Goal: Information Seeking & Learning: Learn about a topic

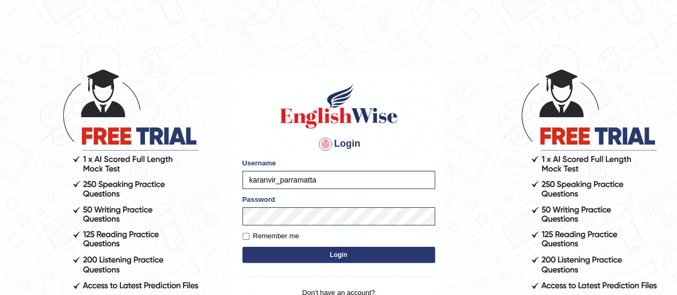
click at [344, 253] on button "Login" at bounding box center [339, 255] width 193 height 16
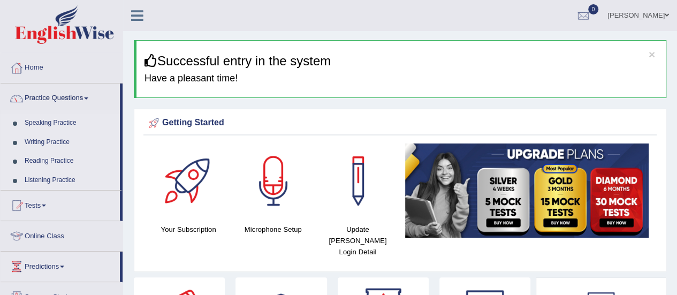
click at [54, 177] on link "Listening Practice" at bounding box center [70, 180] width 100 height 19
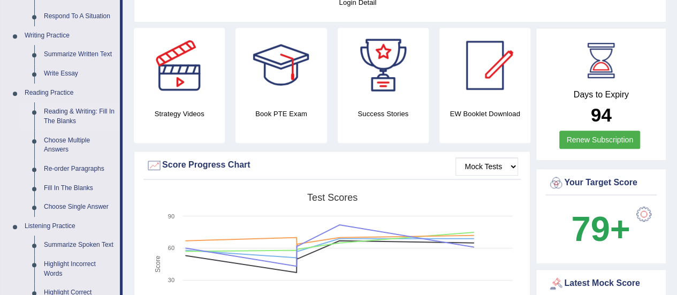
scroll to position [302, 0]
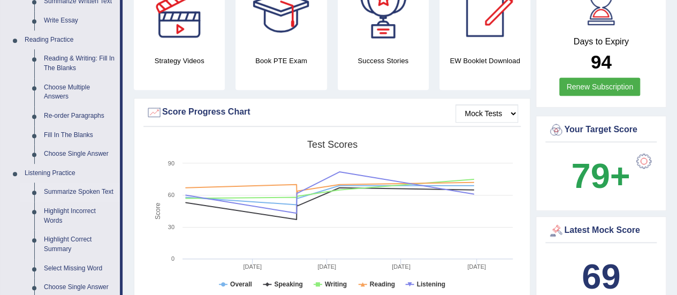
click at [56, 184] on link "Summarize Spoken Text" at bounding box center [79, 192] width 81 height 19
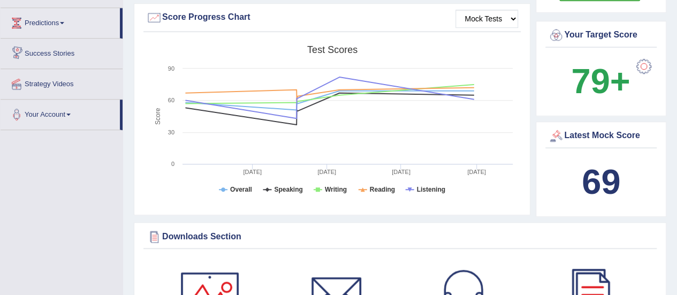
scroll to position [678, 0]
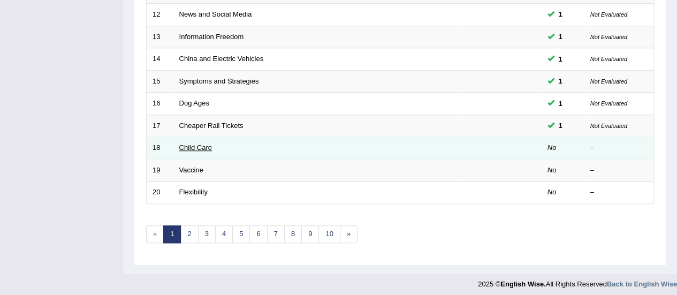
drag, startPoint x: 191, startPoint y: 139, endPoint x: 194, endPoint y: 145, distance: 6.5
click at [194, 145] on td "Child Care" at bounding box center [317, 148] width 288 height 22
click at [194, 145] on link "Child Care" at bounding box center [195, 147] width 33 height 8
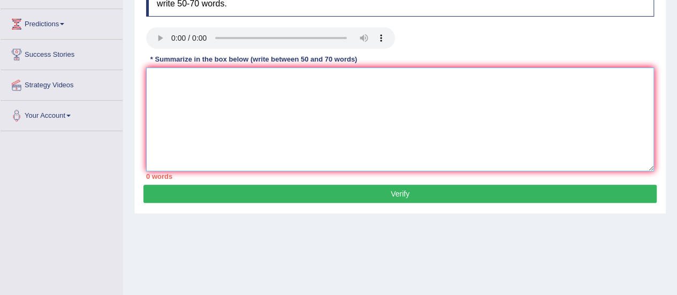
click at [175, 106] on textarea at bounding box center [400, 119] width 508 height 104
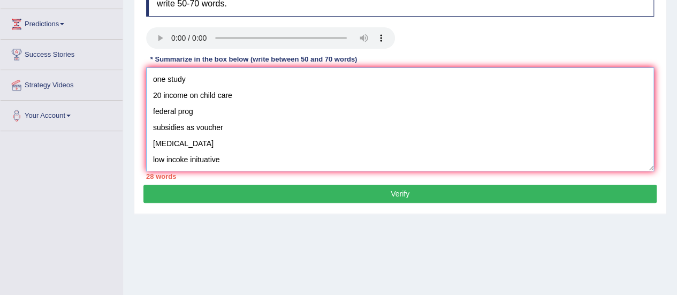
click at [155, 80] on textarea "one study 20 income on child care federal prog subsidies as voucher low income …" at bounding box center [400, 119] width 508 height 104
paste textarea "The speaker provided a comprehensive overview of [main topic], highlighting sev…"
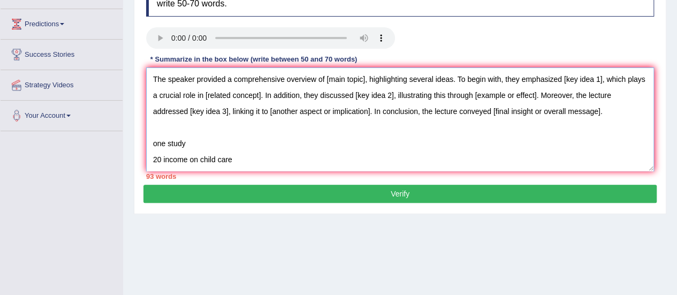
click at [365, 80] on textarea "The speaker provided a comprehensive overview of [main topic], highlighting sev…" at bounding box center [400, 119] width 508 height 104
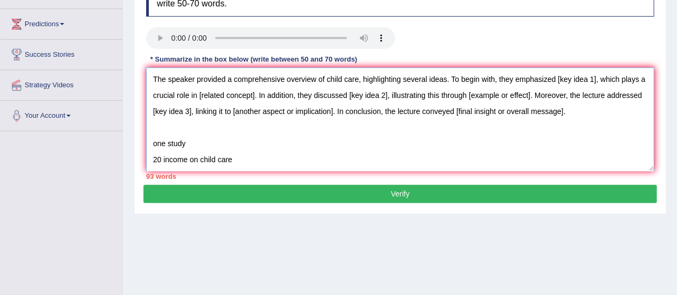
click at [599, 81] on textarea "The speaker provided a comprehensive overview of child care, highlighting sever…" at bounding box center [400, 119] width 508 height 104
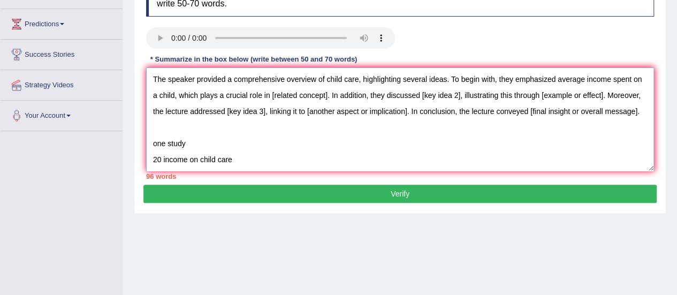
click at [336, 96] on textarea "The speaker provided a comprehensive overview of child care, highlighting sever…" at bounding box center [400, 119] width 508 height 104
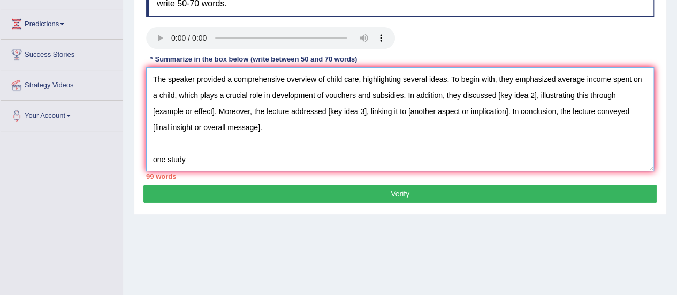
click at [547, 95] on textarea "The speaker provided a comprehensive overview of child care, highlighting sever…" at bounding box center [400, 119] width 508 height 104
click at [214, 111] on textarea "The speaker provided a comprehensive overview of child care, highlighting sever…" at bounding box center [400, 119] width 508 height 104
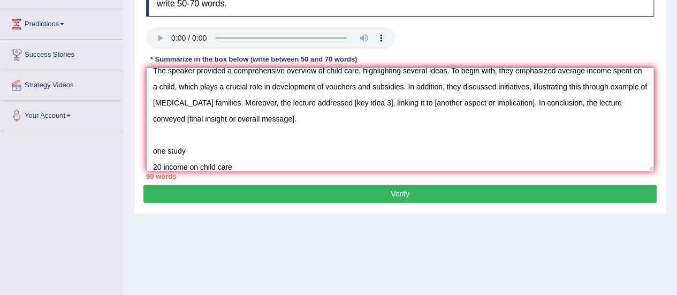
scroll to position [8, 0]
click at [408, 103] on textarea "The speaker provided a comprehensive overview of child care, highlighting sever…" at bounding box center [400, 119] width 508 height 104
click at [619, 103] on textarea "The speaker provided a comprehensive overview of child care, highlighting sever…" at bounding box center [400, 119] width 508 height 104
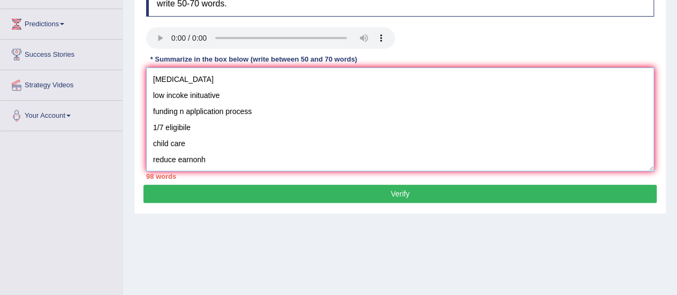
scroll to position [0, 0]
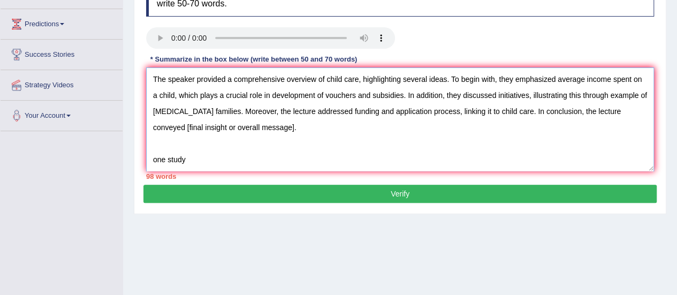
drag, startPoint x: 297, startPoint y: 130, endPoint x: 188, endPoint y: 126, distance: 108.2
click at [188, 126] on textarea "The speaker provided a comprehensive overview of child care, highlighting sever…" at bounding box center [400, 119] width 508 height 104
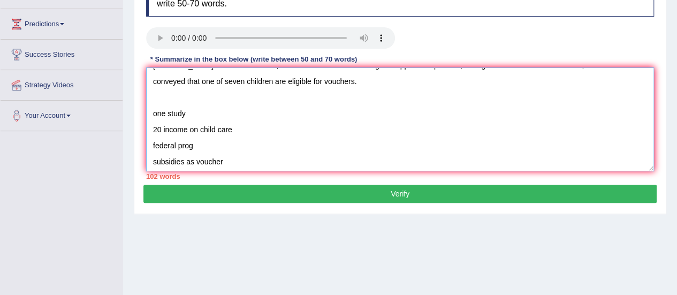
scroll to position [17, 0]
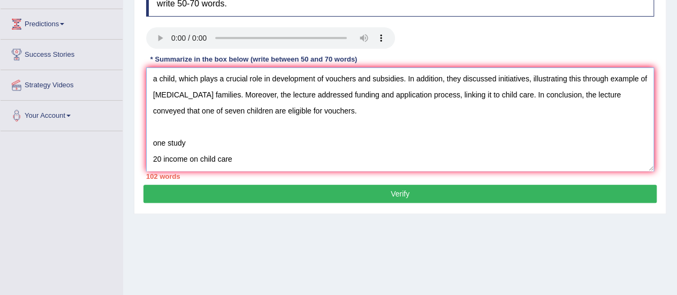
drag, startPoint x: 214, startPoint y: 161, endPoint x: 154, endPoint y: 124, distance: 70.4
click at [154, 124] on textarea "The speaker provided a comprehensive overview of child care, highlighting sever…" at bounding box center [400, 119] width 508 height 104
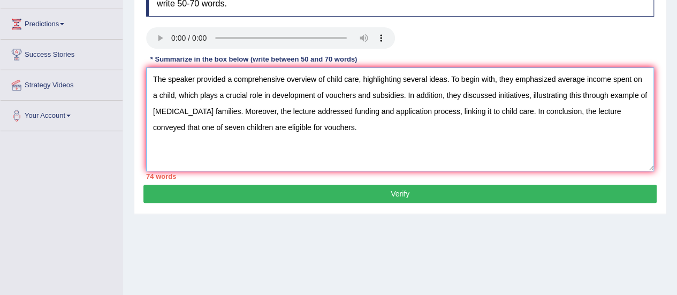
scroll to position [0, 0]
drag, startPoint x: 453, startPoint y: 81, endPoint x: 361, endPoint y: 79, distance: 92.1
click at [361, 79] on textarea "The speaker provided a comprehensive overview of child care, highlighting sever…" at bounding box center [400, 119] width 508 height 104
click at [190, 112] on textarea "The speaker provided a comprehensive overview of child care.To begin with, they…" at bounding box center [400, 119] width 508 height 104
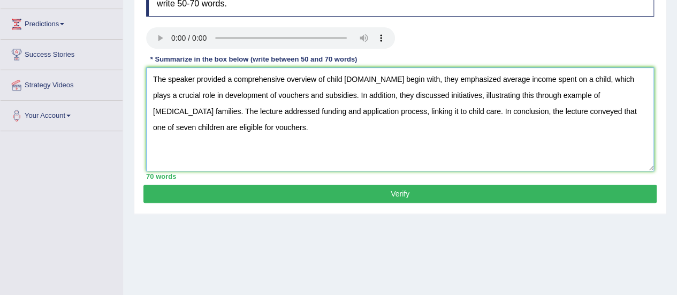
type textarea "The speaker provided a comprehensive overview of child care.To begin with, they…"
click at [257, 179] on div "70 words" at bounding box center [400, 176] width 508 height 10
click at [293, 188] on button "Verify" at bounding box center [399, 194] width 513 height 18
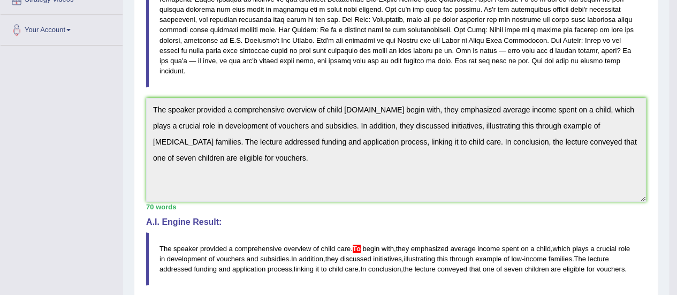
scroll to position [245, 0]
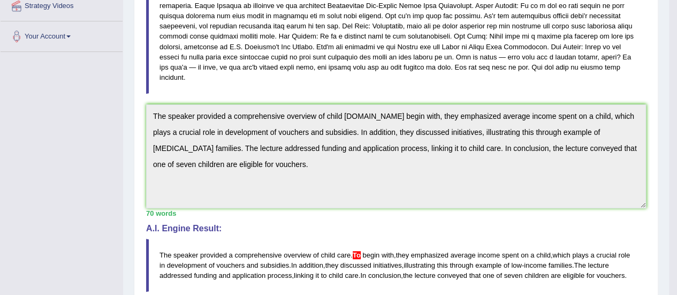
click at [402, 239] on blockquote "The speaker provided a comprehensive overview of child care . To begin with , t…" at bounding box center [396, 265] width 500 height 53
click at [341, 239] on blockquote "The speaker provided a comprehensive overview of child care . To begin with , t…" at bounding box center [396, 265] width 500 height 53
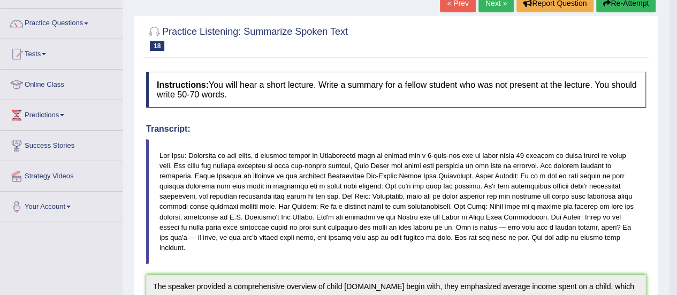
scroll to position [66, 0]
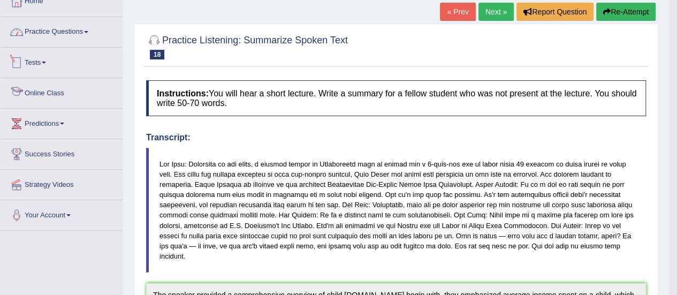
click at [75, 36] on link "Practice Questions" at bounding box center [62, 30] width 122 height 27
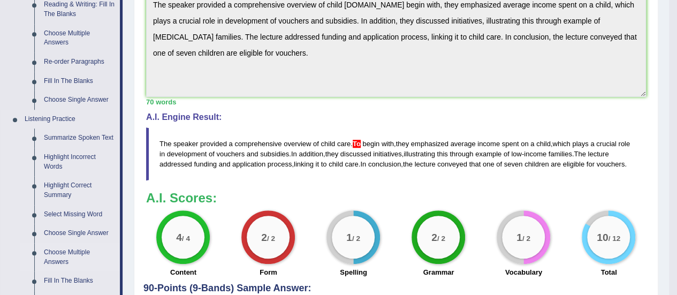
scroll to position [394, 0]
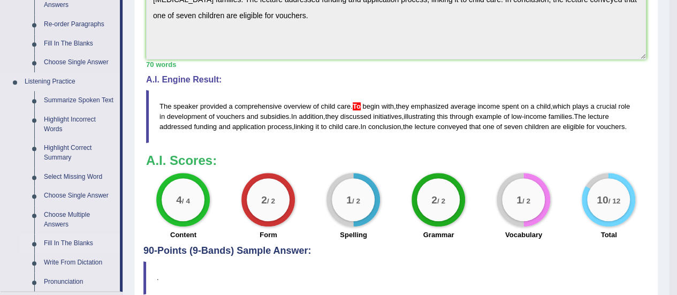
click at [62, 239] on link "Fill In The Blanks" at bounding box center [79, 243] width 81 height 19
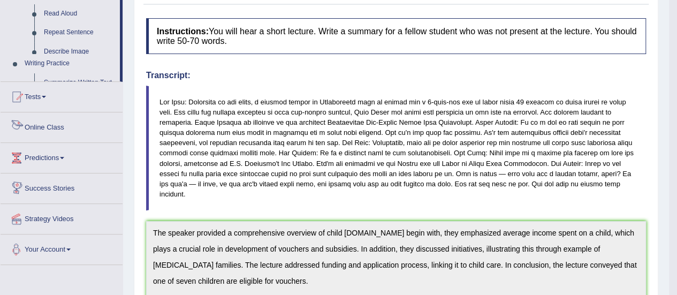
scroll to position [251, 0]
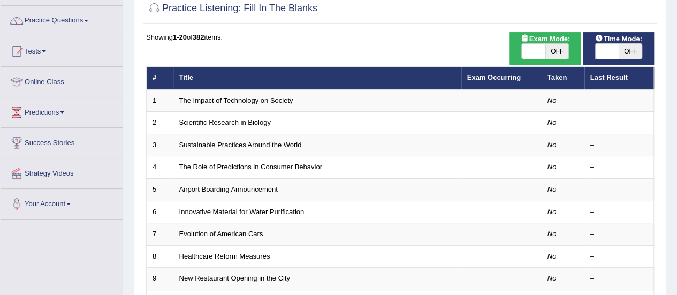
click at [265, 100] on link "The Impact of Technology on Society" at bounding box center [236, 100] width 114 height 8
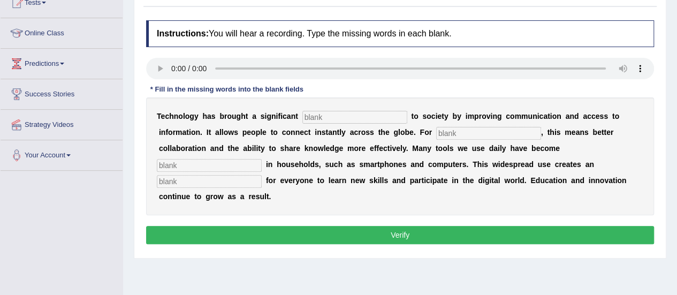
click at [364, 118] on input "text" at bounding box center [354, 117] width 105 height 13
click at [448, 130] on input "text" at bounding box center [488, 133] width 105 height 13
click at [239, 160] on input "text" at bounding box center [209, 165] width 105 height 13
click at [228, 181] on input "text" at bounding box center [209, 181] width 105 height 13
click at [364, 116] on input "text" at bounding box center [354, 117] width 105 height 13
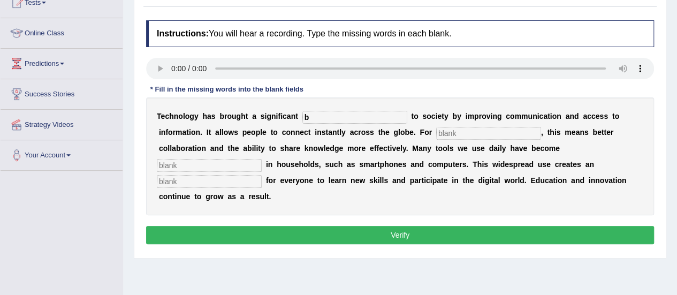
type input "b"
click at [529, 130] on input "text" at bounding box center [488, 133] width 105 height 13
type input "hu"
click at [175, 165] on input "text" at bounding box center [209, 165] width 105 height 13
type input "co"
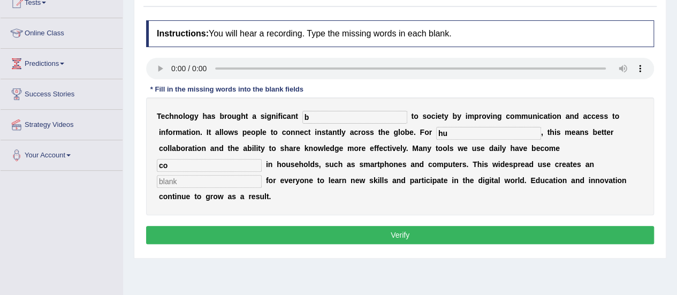
click at [206, 187] on div "T e c h n o l o g y h a s b r o u g h t a s i g n i f i c a n t b t o s o c i e…" at bounding box center [400, 156] width 508 height 118
click at [207, 181] on input "text" at bounding box center [209, 181] width 105 height 13
type input "op"
click at [321, 118] on input "b" at bounding box center [354, 117] width 105 height 13
type input "benefit"
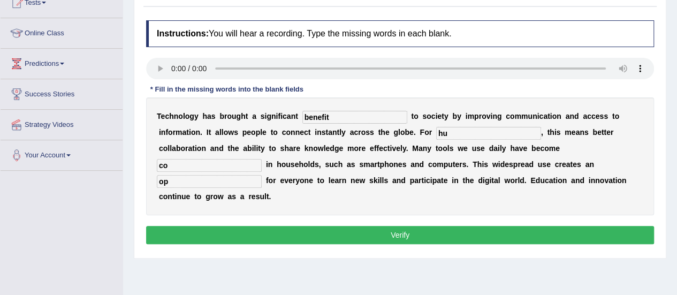
click at [464, 134] on input "hu" at bounding box center [488, 133] width 105 height 13
type input "humans"
click at [202, 171] on div "T e c h n o l o g y h a s b r o u g h t a s i g n i f i c a n t benefit t o s o…" at bounding box center [400, 156] width 508 height 118
click at [202, 165] on input "co" at bounding box center [209, 165] width 105 height 13
type input "common"
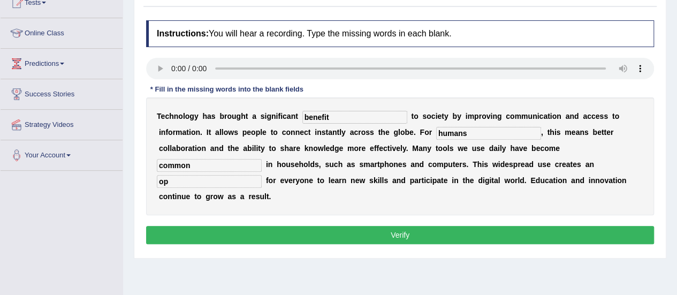
click at [201, 181] on input "op" at bounding box center [209, 181] width 105 height 13
type input "opportunity"
click at [384, 229] on button "Verify" at bounding box center [400, 235] width 508 height 18
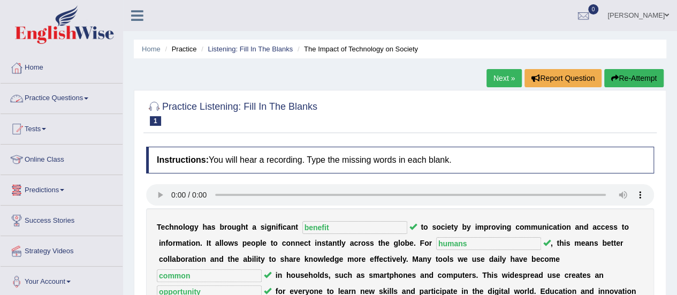
click at [64, 101] on link "Practice Questions" at bounding box center [62, 97] width 122 height 27
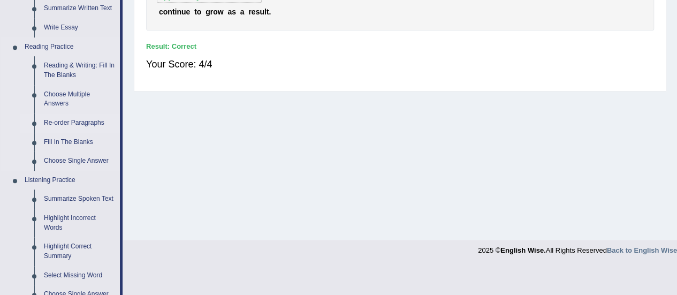
scroll to position [387, 0]
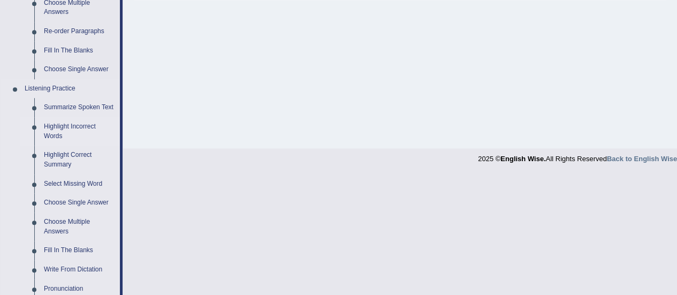
click at [59, 131] on link "Highlight Incorrect Words" at bounding box center [79, 131] width 81 height 28
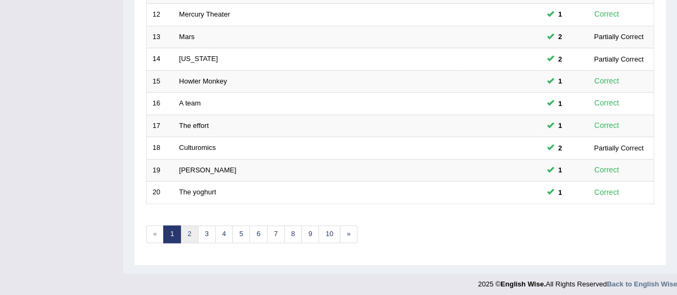
click at [192, 225] on link "2" at bounding box center [189, 234] width 18 height 18
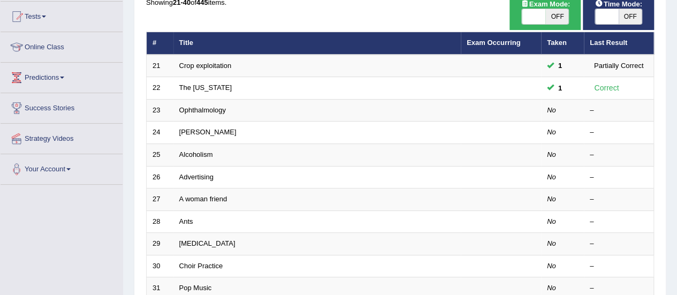
scroll to position [112, 0]
click at [194, 106] on link "Ophthalmology" at bounding box center [202, 110] width 47 height 8
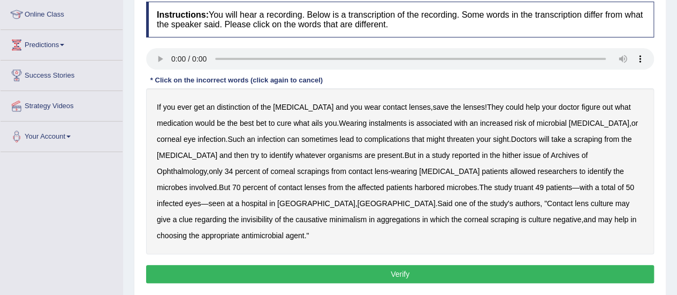
click at [230, 107] on b "distinction" at bounding box center [233, 107] width 33 height 9
click at [369, 119] on b "instalments" at bounding box center [388, 123] width 38 height 9
click at [502, 155] on b "hither" at bounding box center [511, 155] width 19 height 9
click at [514, 187] on b "truant" at bounding box center [523, 187] width 19 height 9
click at [273, 215] on b "invisibility" at bounding box center [257, 219] width 32 height 9
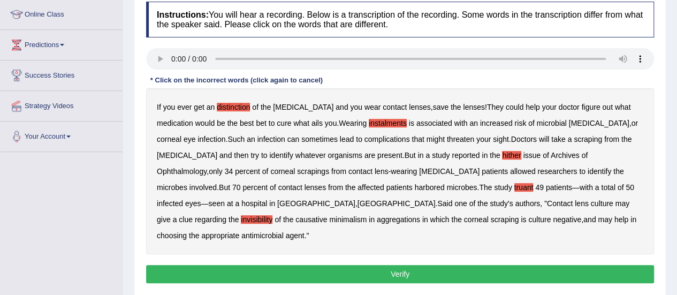
click at [367, 215] on b "minimalism" at bounding box center [347, 219] width 37 height 9
click at [420, 215] on b "aggregations" at bounding box center [398, 219] width 43 height 9
click at [347, 265] on button "Verify" at bounding box center [400, 274] width 508 height 18
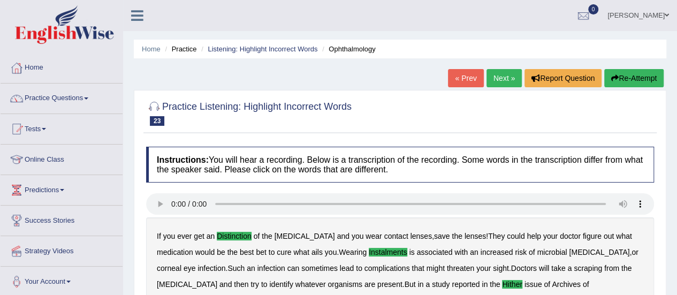
click at [499, 75] on link "Next »" at bounding box center [504, 78] width 35 height 18
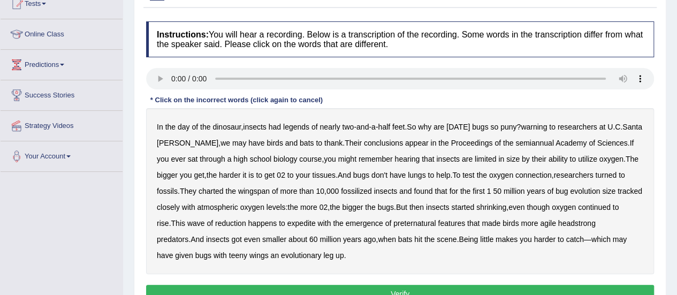
scroll to position [159, 0]
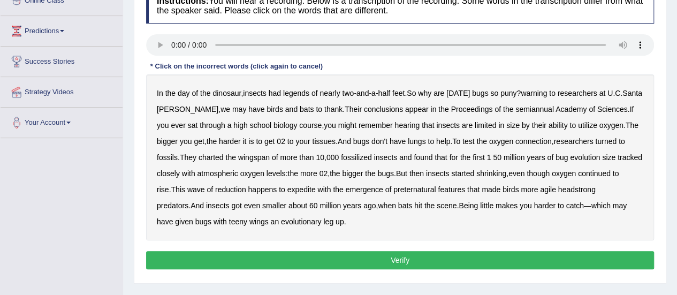
click at [293, 91] on b "legends" at bounding box center [296, 93] width 26 height 9
click at [533, 91] on b "warning" at bounding box center [534, 93] width 26 height 9
click at [516, 107] on b "semiannual" at bounding box center [535, 109] width 39 height 9
click at [316, 188] on b "expedite" at bounding box center [301, 189] width 28 height 9
click at [436, 190] on b "preternatural" at bounding box center [414, 189] width 42 height 9
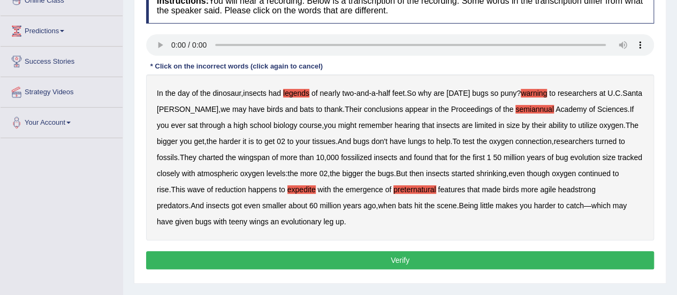
click at [596, 187] on b "headstrong" at bounding box center [576, 189] width 37 height 9
click at [377, 253] on button "Verify" at bounding box center [400, 260] width 508 height 18
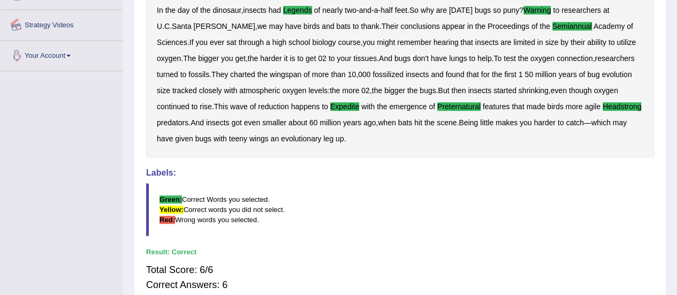
scroll to position [0, 0]
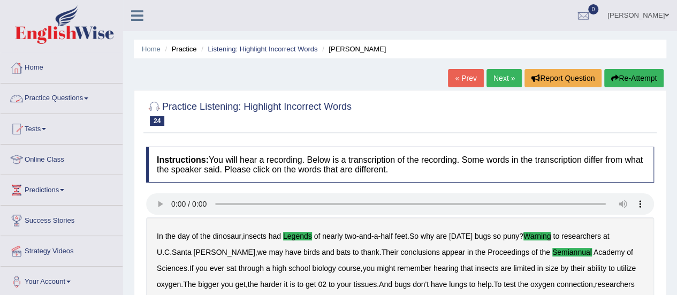
click at [47, 89] on link "Practice Questions" at bounding box center [62, 97] width 122 height 27
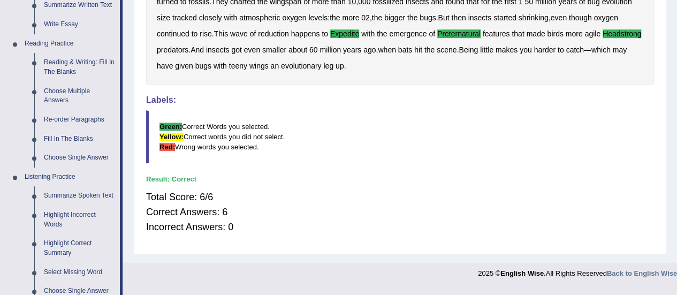
scroll to position [414, 0]
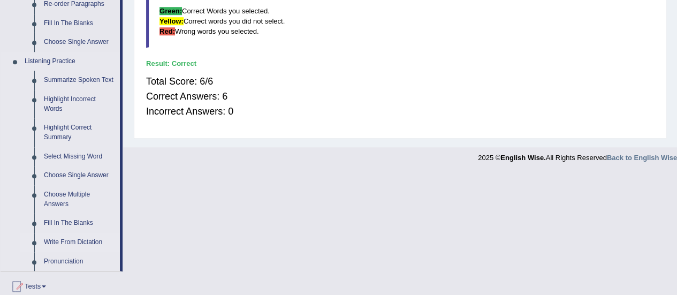
click at [60, 241] on link "Write From Dictation" at bounding box center [79, 242] width 81 height 19
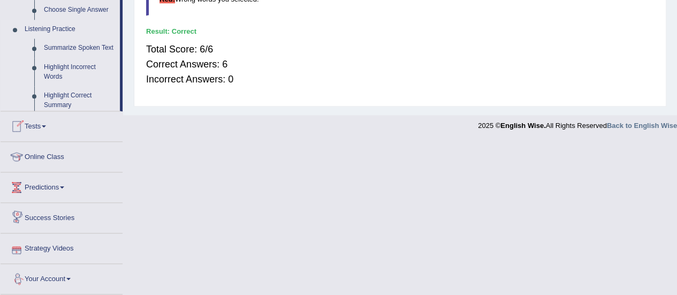
scroll to position [572, 0]
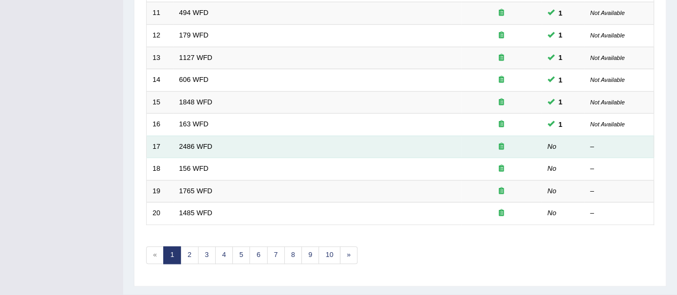
click at [189, 149] on td "2486 WFD" at bounding box center [317, 146] width 288 height 22
click at [191, 140] on td "2486 WFD" at bounding box center [317, 146] width 288 height 22
click at [191, 142] on link "2486 WFD" at bounding box center [195, 146] width 33 height 8
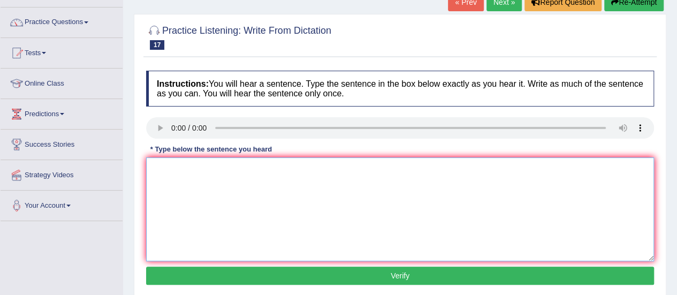
click at [309, 164] on textarea at bounding box center [400, 209] width 508 height 104
paste textarea "It is quite clear special expression diffrent to the world."
click at [206, 166] on textarea "It is quite clear special expression diffrent to the world." at bounding box center [400, 209] width 508 height 104
click at [201, 166] on textarea "It is quite clear special expression diffrent to the world." at bounding box center [400, 209] width 508 height 104
click at [238, 171] on textarea "It is quite clear that our special expression diffrent to the world." at bounding box center [400, 209] width 508 height 104
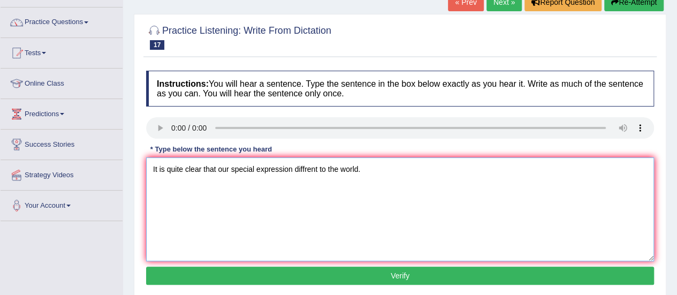
click at [238, 171] on textarea "It is quite clear that our special expression diffrent to the world." at bounding box center [400, 209] width 508 height 104
click at [287, 170] on textarea "It is quite clear that our facial expression diffrent to the world." at bounding box center [400, 209] width 508 height 104
click at [315, 168] on textarea "It is quite clear that our facial expressions are diffrent to the world." at bounding box center [400, 209] width 508 height 104
click at [333, 169] on textarea "It is quite clear that our facial expressions are different to the world." at bounding box center [400, 209] width 508 height 104
type textarea "It is quite clear that our facial expressions are different around to the world."
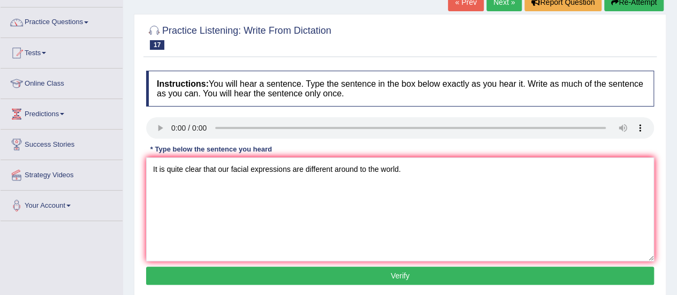
click at [385, 270] on button "Verify" at bounding box center [400, 276] width 508 height 18
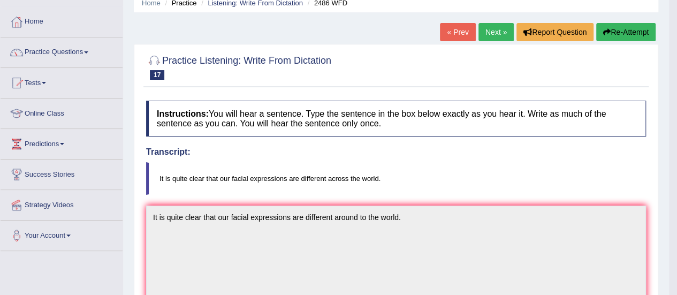
scroll to position [17, 0]
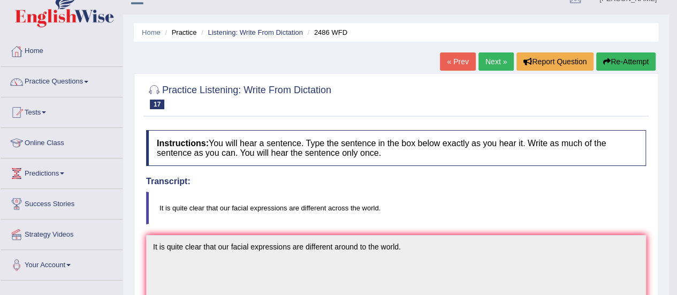
click at [501, 59] on link "Next »" at bounding box center [496, 61] width 35 height 18
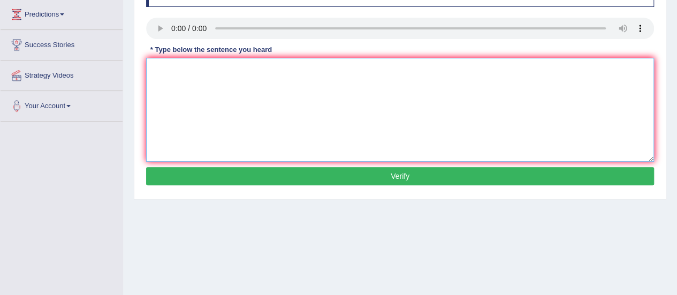
click at [374, 99] on textarea at bounding box center [400, 110] width 508 height 104
type textarea "All the assignments are due by tomorrow."
click at [341, 171] on button "Verify" at bounding box center [400, 176] width 508 height 18
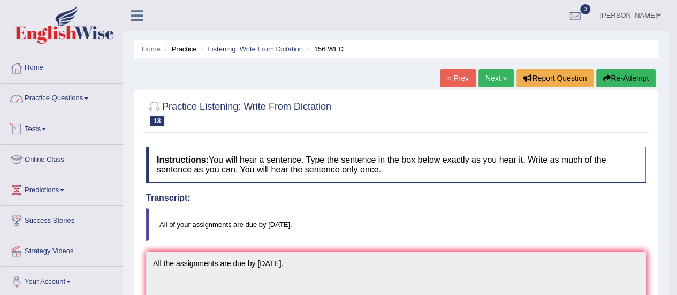
click at [70, 99] on link "Practice Questions" at bounding box center [62, 97] width 122 height 27
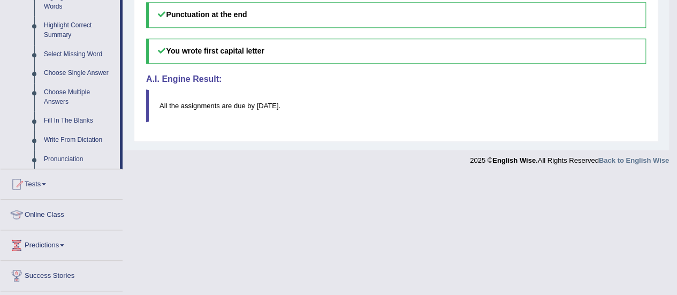
scroll to position [517, 0]
click at [81, 71] on link "Choose Single Answer" at bounding box center [79, 72] width 81 height 19
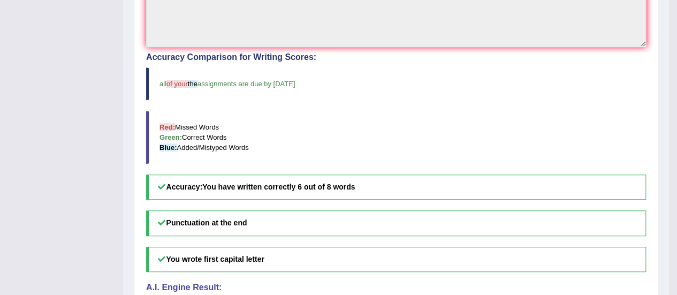
scroll to position [394, 0]
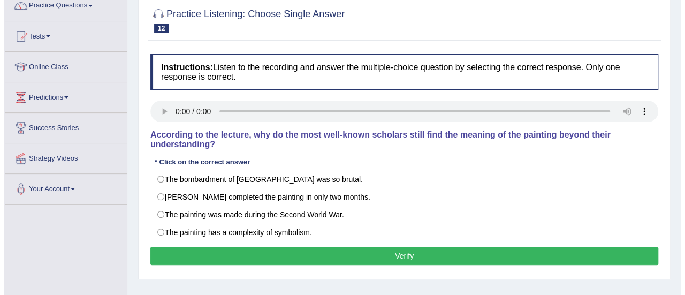
scroll to position [101, 0]
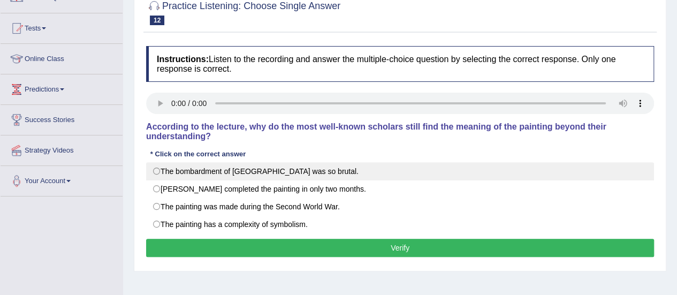
click at [281, 168] on label "The bombardment of [GEOGRAPHIC_DATA] was so brutal." at bounding box center [400, 171] width 508 height 18
radio input "true"
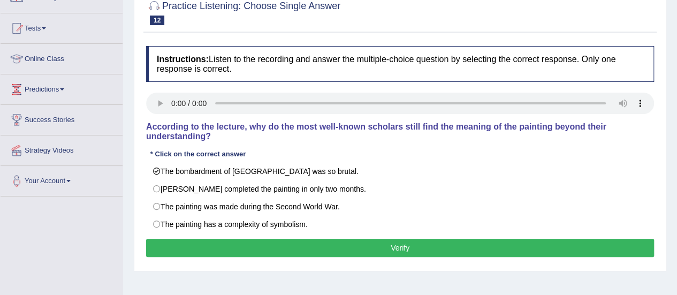
click at [372, 241] on button "Verify" at bounding box center [400, 248] width 508 height 18
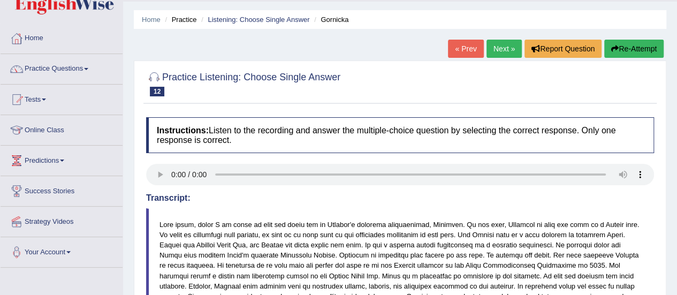
scroll to position [0, 0]
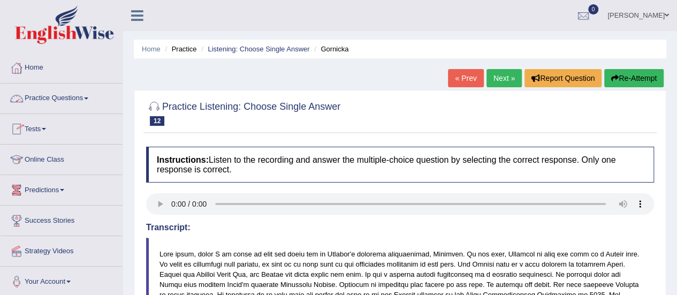
click at [77, 97] on link "Practice Questions" at bounding box center [62, 97] width 122 height 27
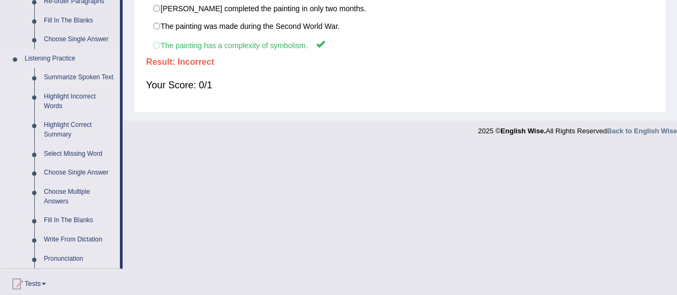
scroll to position [424, 0]
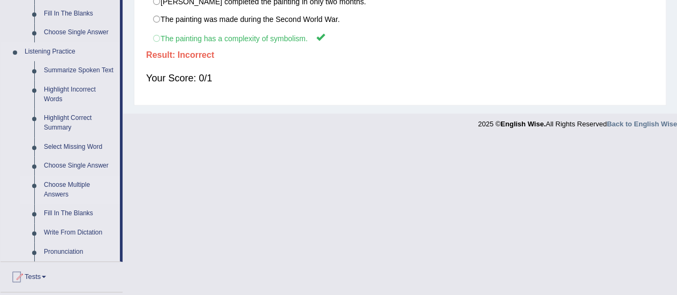
click at [63, 198] on link "Choose Multiple Answers" at bounding box center [79, 190] width 81 height 28
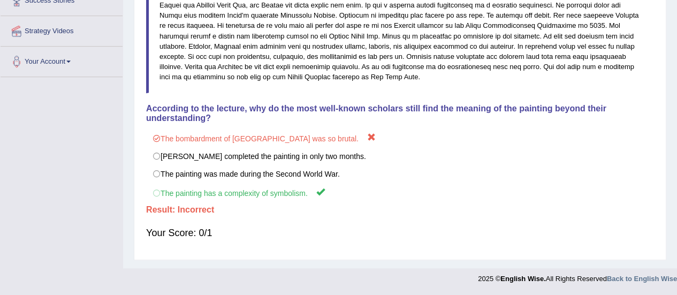
scroll to position [201, 0]
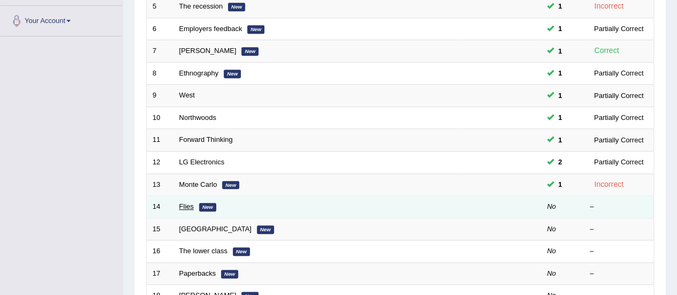
click at [190, 206] on link "Flies" at bounding box center [186, 206] width 14 height 8
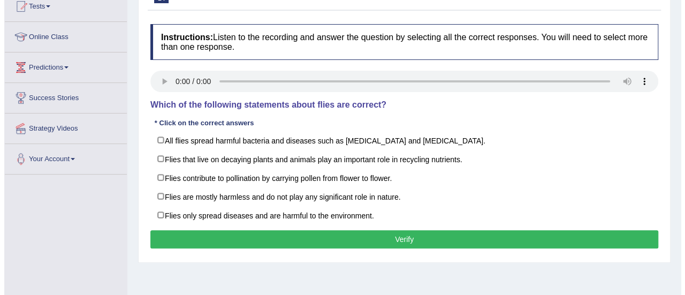
scroll to position [125, 0]
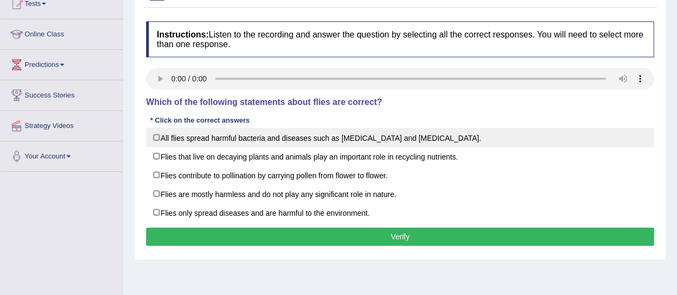
click at [463, 132] on label "All flies spread harmful bacteria and diseases such as malaria and yellow fever." at bounding box center [400, 137] width 508 height 19
checkbox input "true"
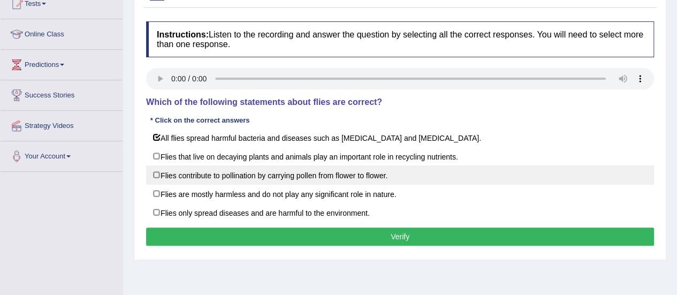
click at [443, 170] on label "Flies contribute to pollination by carrying pollen from flower to flower." at bounding box center [400, 174] width 508 height 19
checkbox input "true"
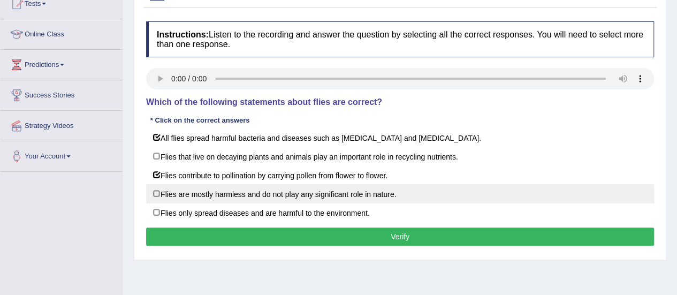
click at [431, 184] on label "Flies are mostly harmless and do not play any significant role in nature." at bounding box center [400, 193] width 508 height 19
checkbox input "true"
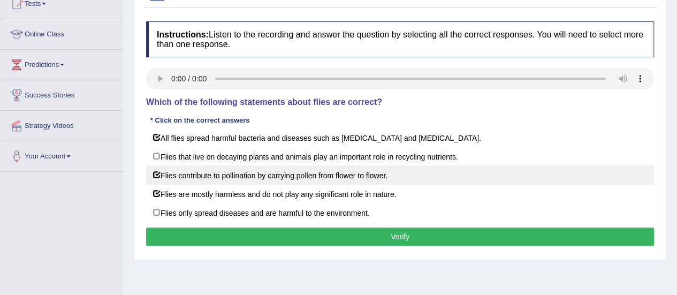
click at [419, 174] on label "Flies contribute to pollination by carrying pollen from flower to flower." at bounding box center [400, 174] width 508 height 19
checkbox input "false"
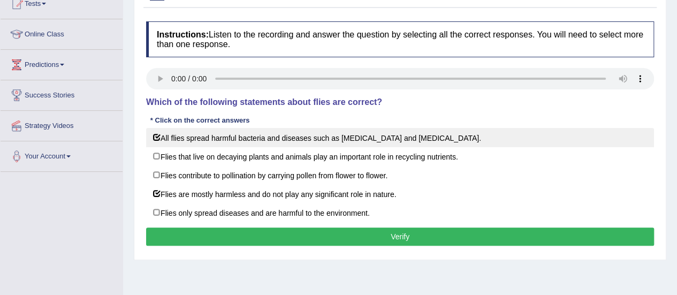
click at [429, 135] on label "All flies spread harmful bacteria and diseases such as malaria and yellow fever." at bounding box center [400, 137] width 508 height 19
checkbox input "false"
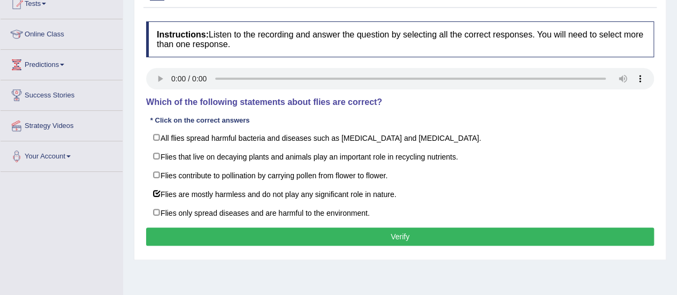
click at [435, 231] on button "Verify" at bounding box center [400, 237] width 508 height 18
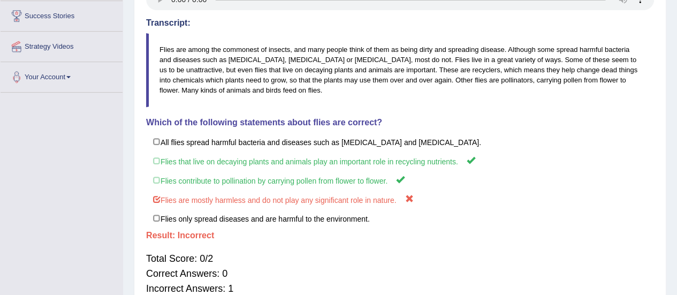
scroll to position [201, 0]
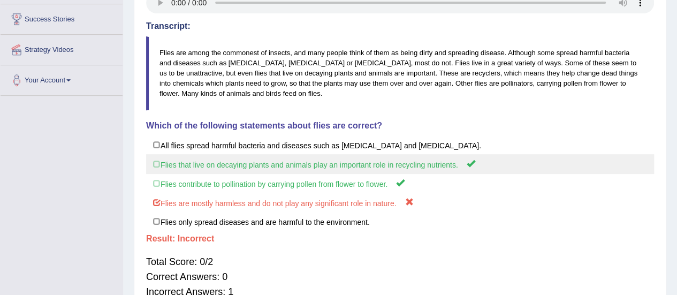
click at [296, 164] on label "Flies that live on decaying plants and animals play an important role in recycl…" at bounding box center [400, 164] width 508 height 20
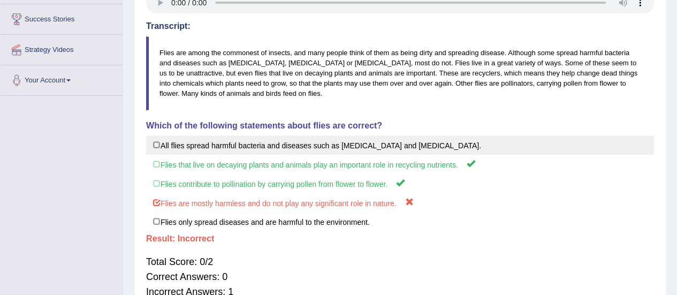
drag, startPoint x: 299, startPoint y: 184, endPoint x: 301, endPoint y: 152, distance: 32.2
click at [301, 152] on div "All flies spread harmful bacteria and diseases such as malaria and yellow fever…" at bounding box center [400, 183] width 508 height 96
click at [301, 152] on label "All flies spread harmful bacteria and diseases such as malaria and yellow fever." at bounding box center [400, 144] width 508 height 19
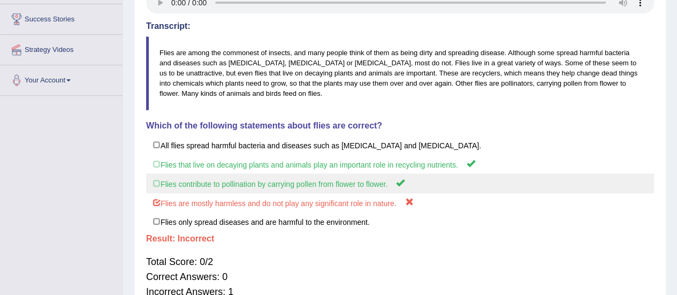
drag, startPoint x: 306, startPoint y: 167, endPoint x: 308, endPoint y: 182, distance: 15.2
click at [308, 182] on div "All flies spread harmful bacteria and diseases such as malaria and yellow fever…" at bounding box center [400, 183] width 508 height 96
click at [308, 182] on label "Flies contribute to pollination by carrying pollen from flower to flower." at bounding box center [400, 183] width 508 height 20
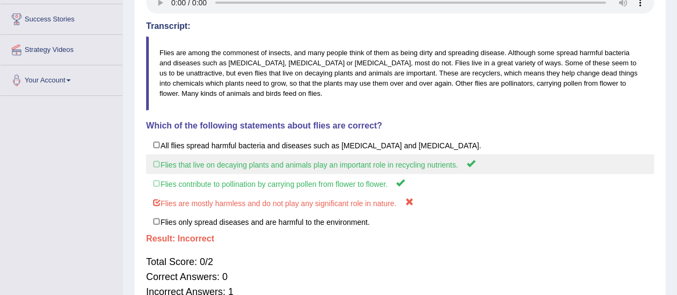
click at [487, 164] on label "Flies that live on decaying plants and animals play an important role in recycl…" at bounding box center [400, 164] width 508 height 20
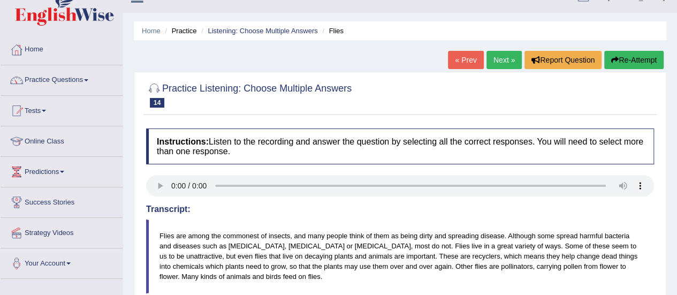
scroll to position [13, 0]
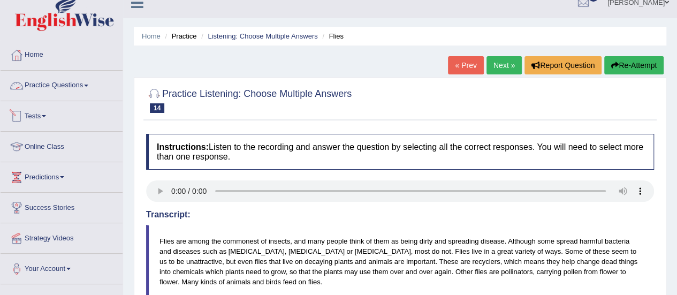
click at [75, 89] on link "Practice Questions" at bounding box center [62, 84] width 122 height 27
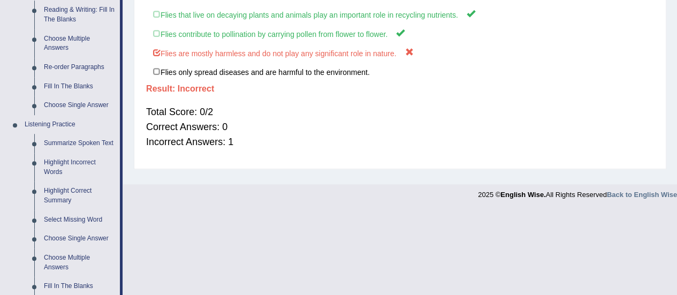
scroll to position [388, 0]
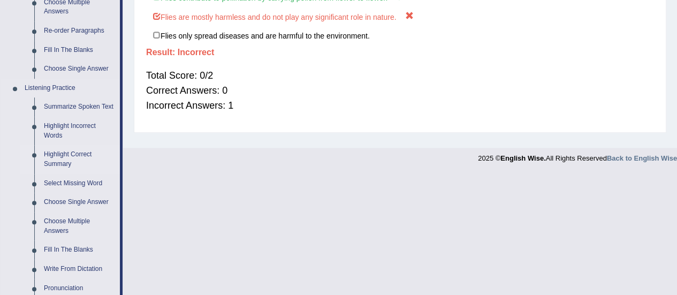
click at [61, 166] on link "Highlight Correct Summary" at bounding box center [79, 159] width 81 height 28
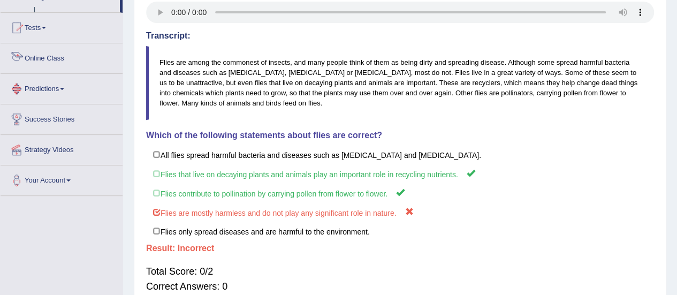
scroll to position [267, 0]
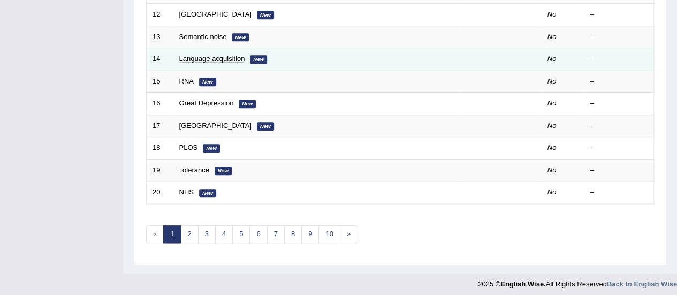
click at [190, 55] on link "Language acquisition" at bounding box center [212, 59] width 66 height 8
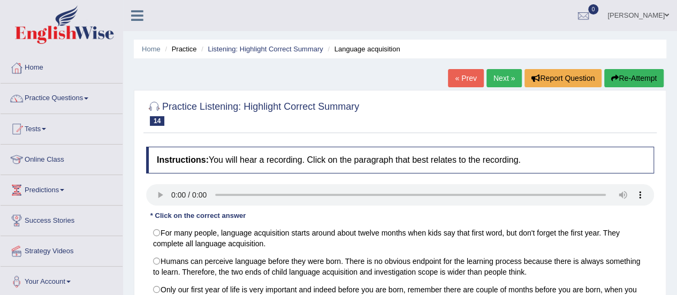
click at [499, 74] on link "Next »" at bounding box center [504, 78] width 35 height 18
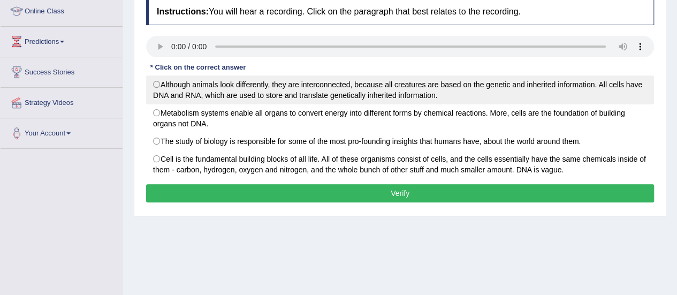
scroll to position [147, 0]
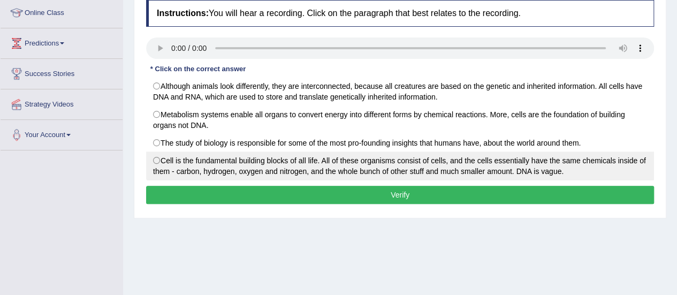
click at [429, 174] on label "Cell is the fundamental building blocks of all life. All of these organisms con…" at bounding box center [400, 166] width 508 height 29
radio input "true"
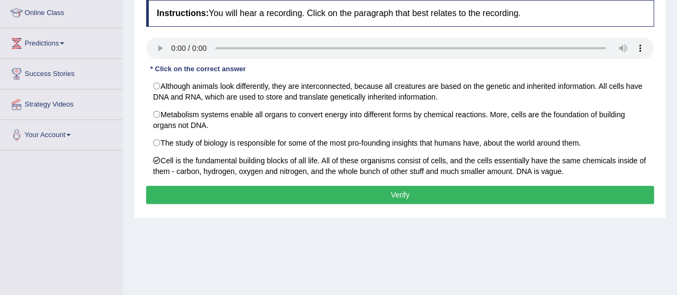
click at [425, 189] on button "Verify" at bounding box center [400, 195] width 508 height 18
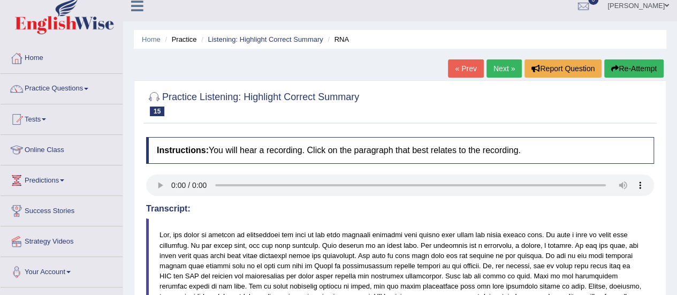
scroll to position [0, 0]
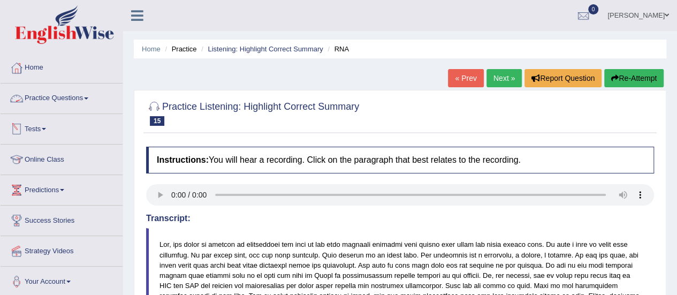
click at [89, 89] on link "Practice Questions" at bounding box center [62, 97] width 122 height 27
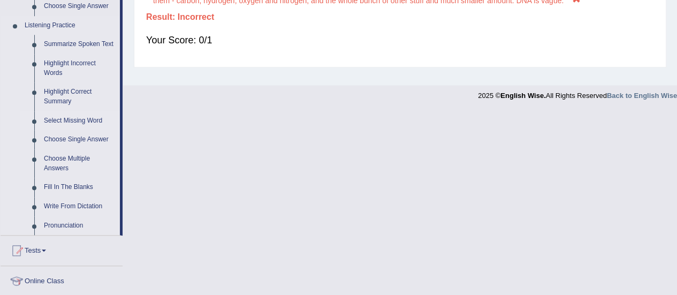
scroll to position [451, 0]
click at [70, 120] on link "Select Missing Word" at bounding box center [79, 119] width 81 height 19
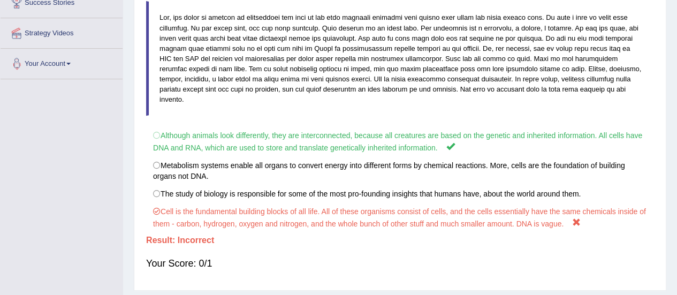
scroll to position [267, 0]
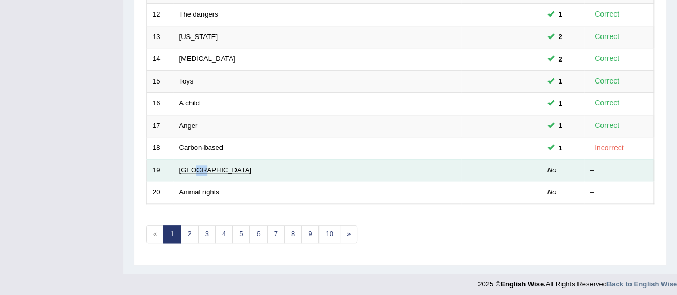
drag, startPoint x: 0, startPoint y: 0, endPoint x: 193, endPoint y: 168, distance: 255.4
click at [193, 168] on td "Pakistan" at bounding box center [317, 170] width 288 height 22
click at [193, 168] on link "Pakistan" at bounding box center [215, 170] width 72 height 8
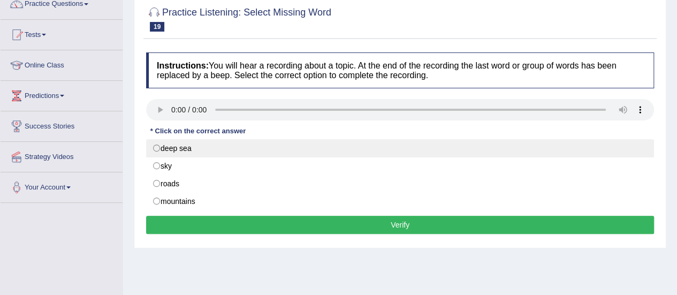
click at [226, 143] on label "deep sea" at bounding box center [400, 148] width 508 height 18
radio input "true"
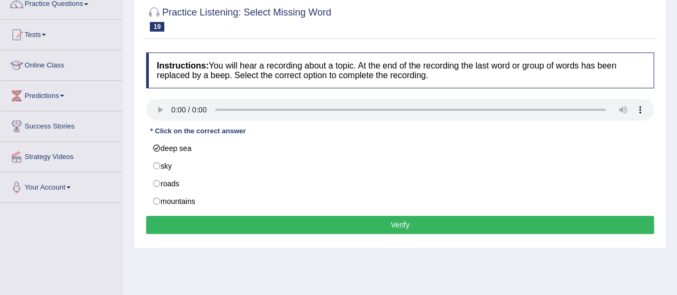
click at [345, 219] on button "Verify" at bounding box center [400, 225] width 508 height 18
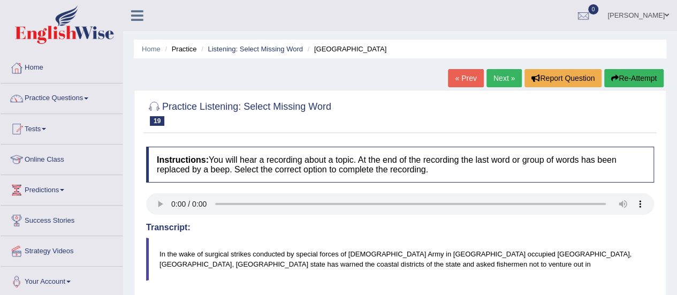
click at [500, 75] on link "Next »" at bounding box center [504, 78] width 35 height 18
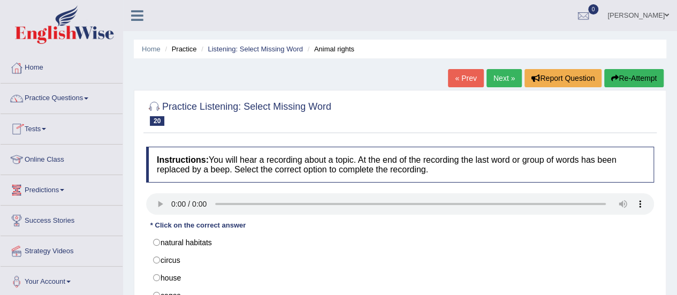
scroll to position [104, 0]
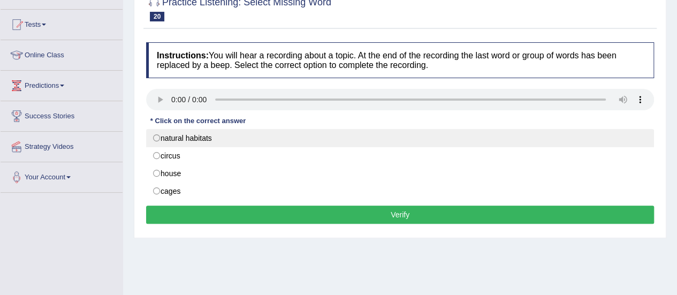
click at [313, 130] on label "natural habitats" at bounding box center [400, 138] width 508 height 18
radio input "true"
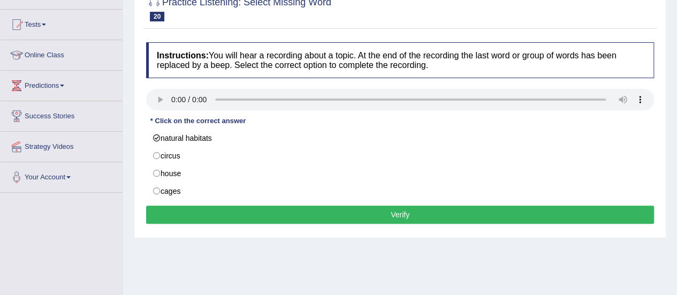
click at [345, 217] on button "Verify" at bounding box center [400, 215] width 508 height 18
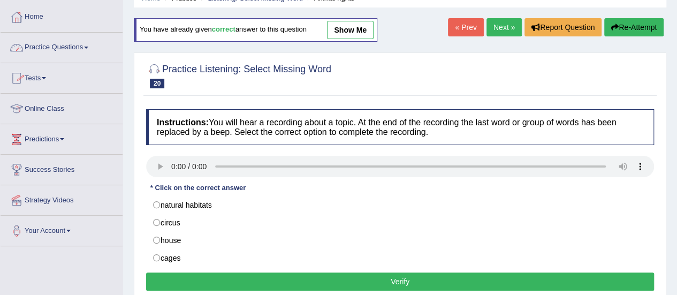
drag, startPoint x: 0, startPoint y: 0, endPoint x: 60, endPoint y: 41, distance: 72.8
click at [60, 41] on link "Practice Questions" at bounding box center [62, 46] width 122 height 27
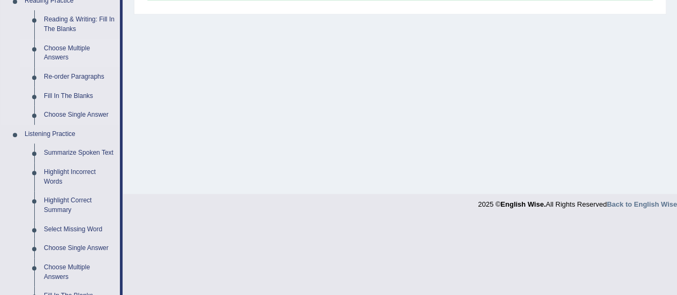
scroll to position [342, 0]
click at [65, 29] on link "Reading & Writing: Fill In The Blanks" at bounding box center [79, 24] width 81 height 28
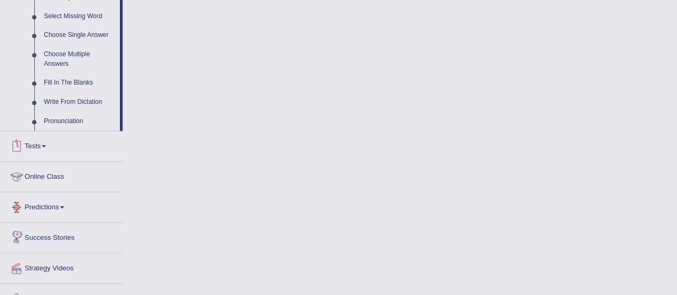
scroll to position [572, 0]
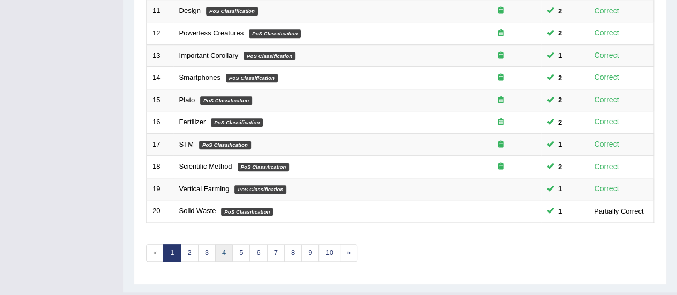
scroll to position [408, 0]
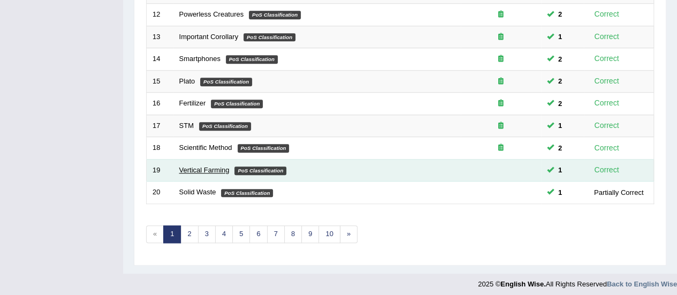
click at [200, 169] on link "Vertical Farming" at bounding box center [204, 170] width 50 height 8
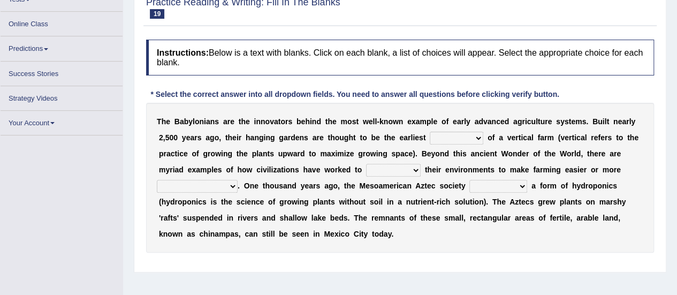
scroll to position [116, 0]
click at [457, 127] on div "T h e B a b y l o n i a n s a r e t h e i n n o v a t o r s b e h i n d t h e m…" at bounding box center [400, 177] width 508 height 150
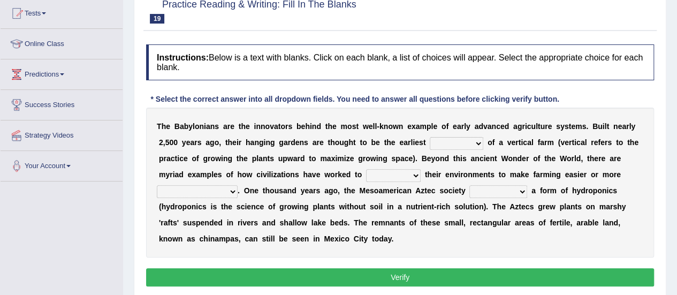
scroll to position [130, 0]
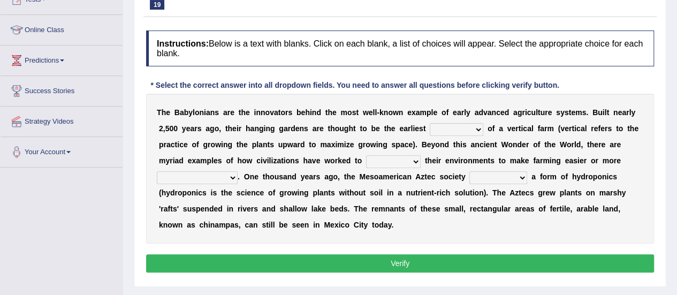
click at [468, 128] on select "prototype failure discredit protocol" at bounding box center [457, 129] width 54 height 13
select select "prototype"
click at [430, 123] on select "prototype failure discredit protocol" at bounding box center [457, 129] width 54 height 13
click at [396, 158] on select "manipulate escape respect disarrange" at bounding box center [393, 161] width 55 height 13
select select "manipulate"
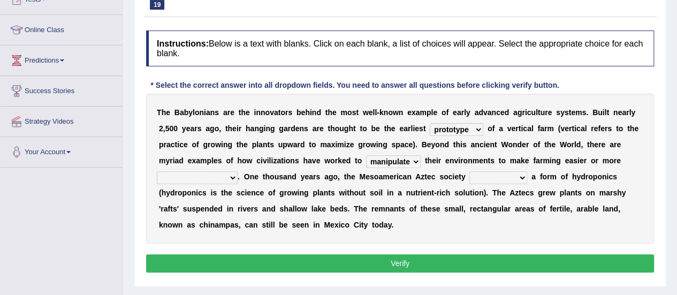
click at [366, 155] on select "manipulate escape respect disarrange" at bounding box center [393, 161] width 55 height 13
click at [221, 174] on select "productive constructive connective counterproductive" at bounding box center [197, 177] width 81 height 13
select select "productive"
click at [157, 171] on select "productive constructive connective counterproductive" at bounding box center [197, 177] width 81 height 13
click at [471, 171] on select "domineered volunteered pioneered engineered" at bounding box center [499, 177] width 58 height 13
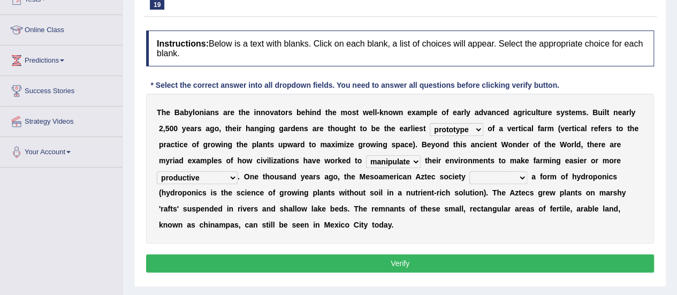
select select "pioneered"
click at [470, 171] on select "domineered volunteered pioneered engineered" at bounding box center [499, 177] width 58 height 13
click at [447, 262] on button "Verify" at bounding box center [400, 263] width 508 height 18
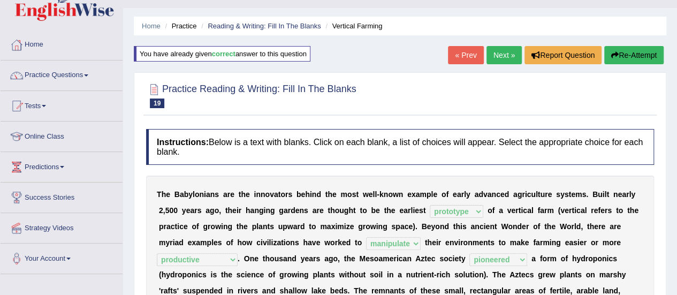
scroll to position [24, 0]
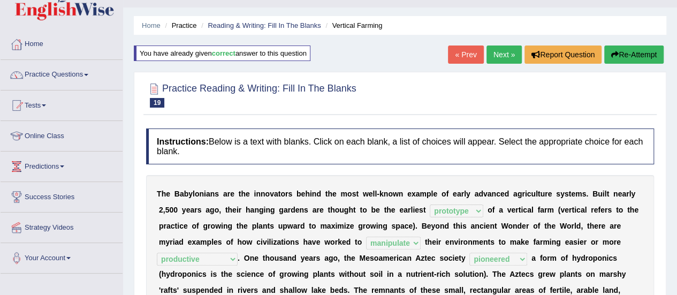
click at [500, 57] on link "Next »" at bounding box center [504, 55] width 35 height 18
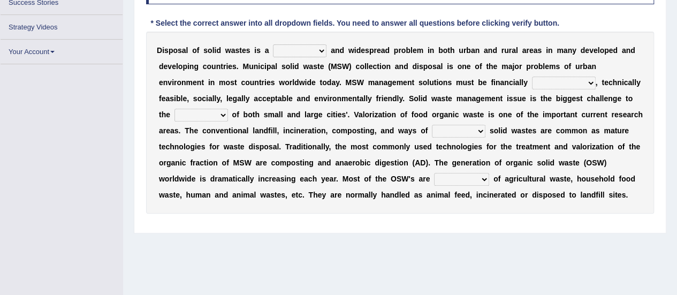
scroll to position [188, 0]
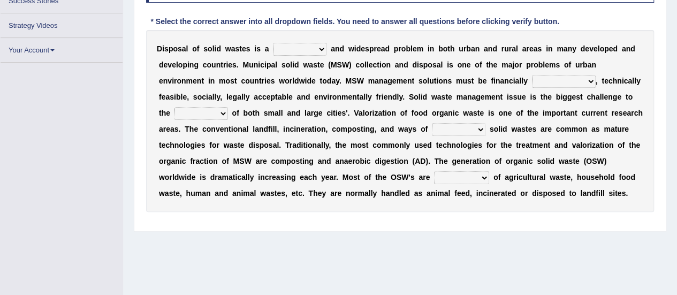
click at [317, 45] on select "slanting stinging stalling shafting" at bounding box center [300, 49] width 54 height 13
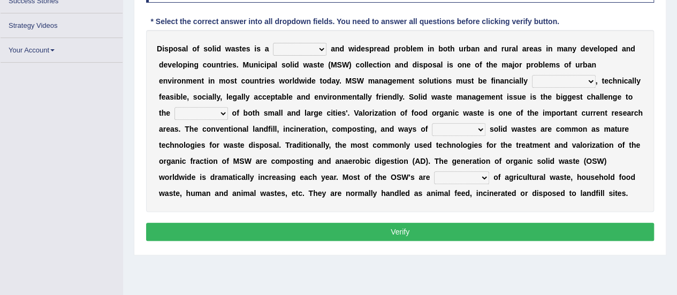
scroll to position [219, 0]
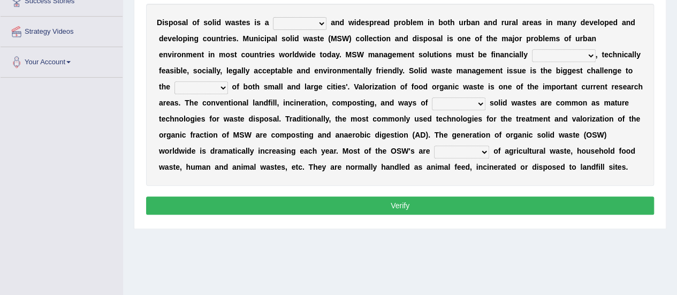
select select "stinging"
click at [273, 17] on select "slanting stinging stalling shafting" at bounding box center [300, 23] width 54 height 13
click at [544, 52] on select "unattainable sustainable objectionable treasonable" at bounding box center [564, 55] width 64 height 13
select select "sustainable"
click at [532, 49] on select "unattainable sustainable objectionable treasonable" at bounding box center [564, 55] width 64 height 13
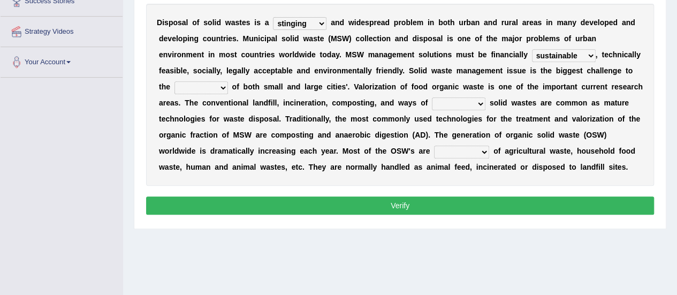
click at [210, 85] on select "plants culture authorities history" at bounding box center [202, 87] width 54 height 13
select select "authorities"
click at [175, 81] on select "plants culture authorities history" at bounding box center [202, 87] width 54 height 13
click at [450, 103] on select "reserving preserving deserving handling" at bounding box center [459, 103] width 54 height 13
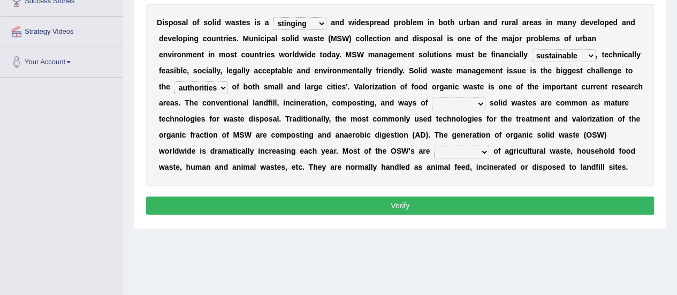
click at [450, 103] on select "reserving preserving deserving handling" at bounding box center [459, 103] width 54 height 13
select select "handling"
click at [432, 97] on select "reserving preserving deserving handling" at bounding box center [459, 103] width 54 height 13
click at [471, 156] on select "composed disposed composing disposing" at bounding box center [461, 152] width 55 height 13
select select "composed"
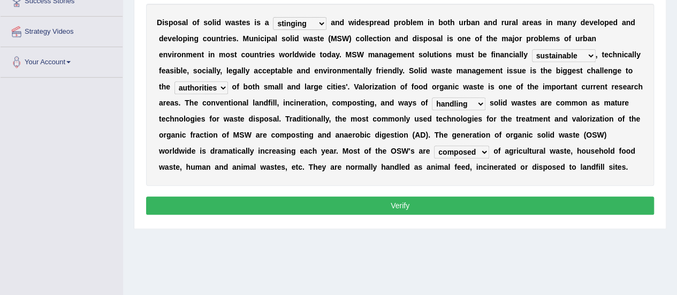
click at [434, 146] on select "composed disposed composing disposing" at bounding box center [461, 152] width 55 height 13
drag, startPoint x: 437, startPoint y: 217, endPoint x: 441, endPoint y: 205, distance: 12.9
click at [441, 205] on div "Instructions: Below is a text with blanks. Click on each blank, a list of choic…" at bounding box center [399, 79] width 513 height 288
click at [441, 205] on button "Verify" at bounding box center [400, 205] width 508 height 18
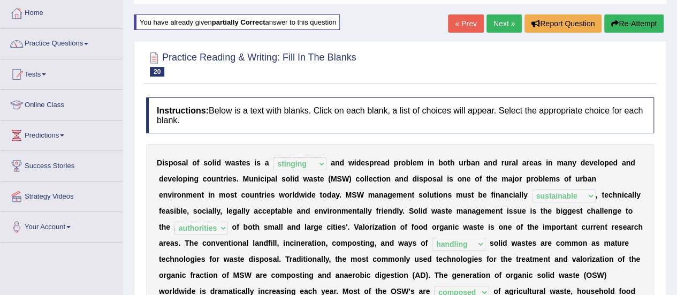
scroll to position [0, 0]
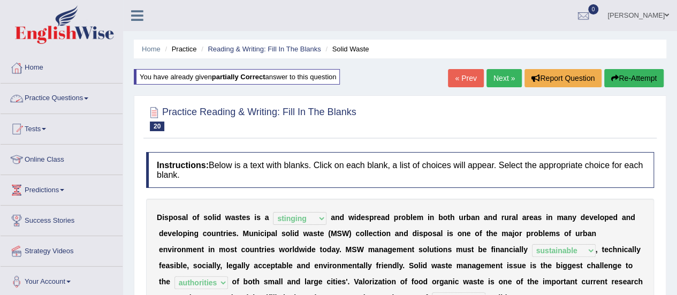
click at [72, 97] on link "Practice Questions" at bounding box center [62, 97] width 122 height 27
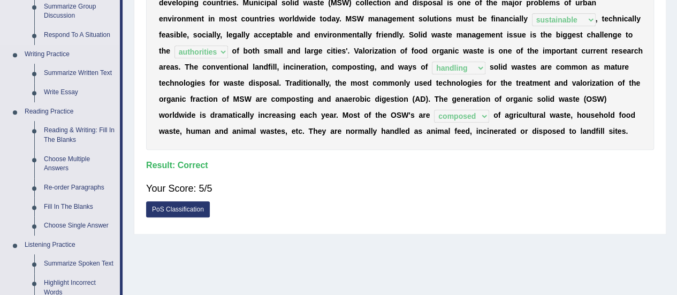
scroll to position [247, 0]
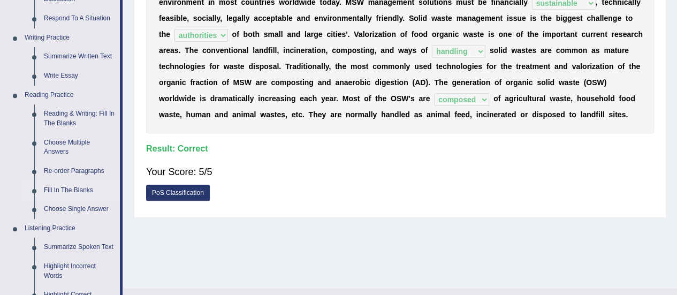
click at [67, 189] on link "Fill In The Blanks" at bounding box center [79, 190] width 81 height 19
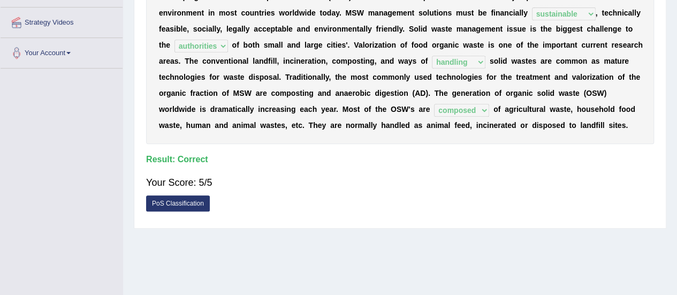
scroll to position [267, 0]
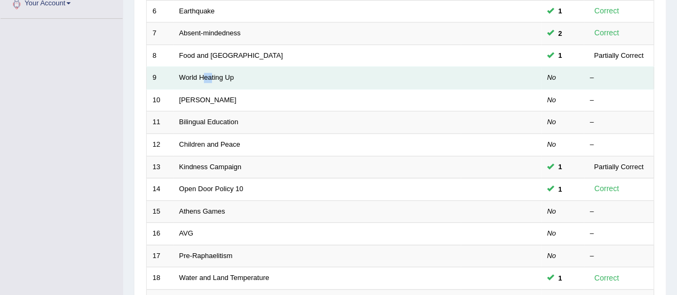
drag, startPoint x: 0, startPoint y: 0, endPoint x: 205, endPoint y: 65, distance: 214.5
click at [205, 67] on td "World Heating Up" at bounding box center [316, 78] width 287 height 22
click at [210, 73] on link "World Heating Up" at bounding box center [206, 77] width 55 height 8
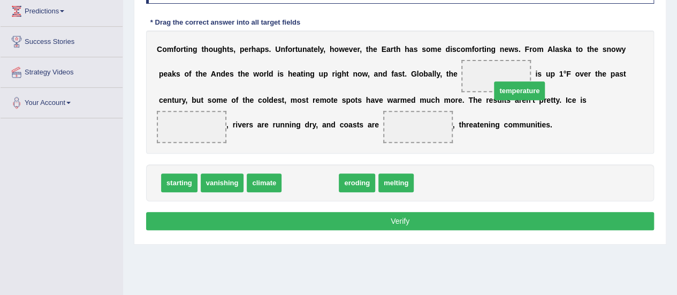
drag, startPoint x: 326, startPoint y: 176, endPoint x: 524, endPoint y: 66, distance: 226.0
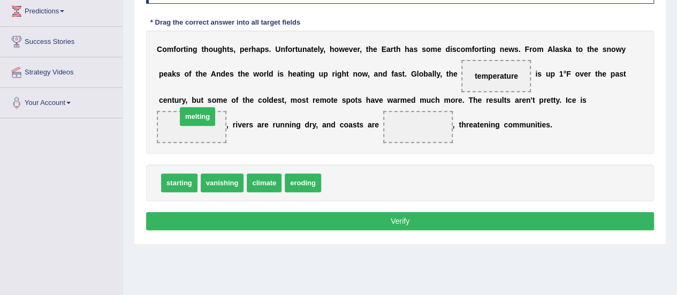
drag, startPoint x: 337, startPoint y: 181, endPoint x: 192, endPoint y: 114, distance: 160.5
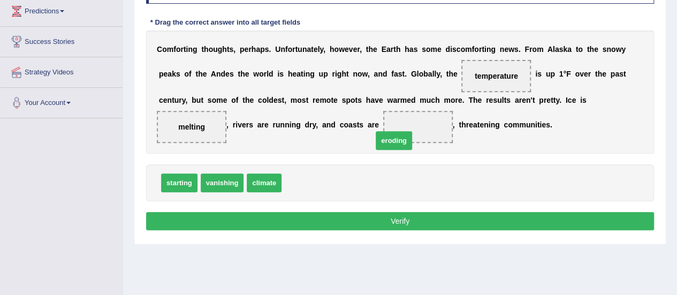
drag, startPoint x: 300, startPoint y: 178, endPoint x: 392, endPoint y: 134, distance: 102.7
click at [342, 216] on button "Verify" at bounding box center [400, 221] width 508 height 18
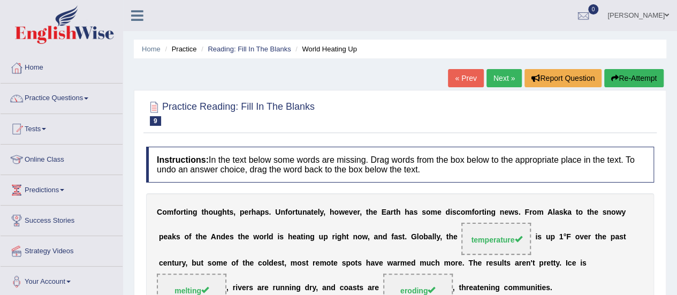
click at [510, 75] on link "Next »" at bounding box center [504, 78] width 35 height 18
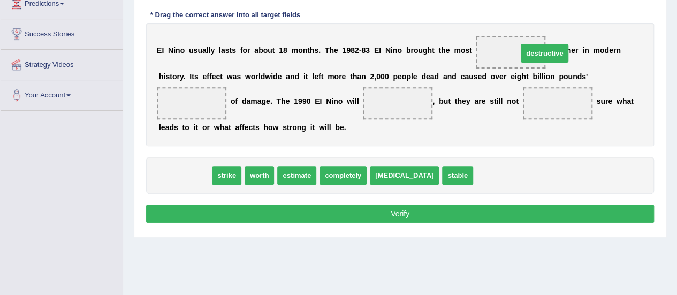
drag, startPoint x: 168, startPoint y: 173, endPoint x: 521, endPoint y: 50, distance: 374.2
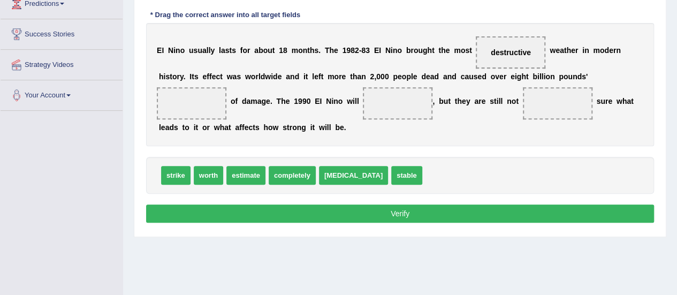
click at [211, 176] on span "worth" at bounding box center [208, 175] width 29 height 19
drag, startPoint x: 188, startPoint y: 111, endPoint x: 215, endPoint y: 107, distance: 27.1
click at [186, 104] on span at bounding box center [192, 103] width 70 height 32
drag, startPoint x: 206, startPoint y: 172, endPoint x: 203, endPoint y: 77, distance: 95.9
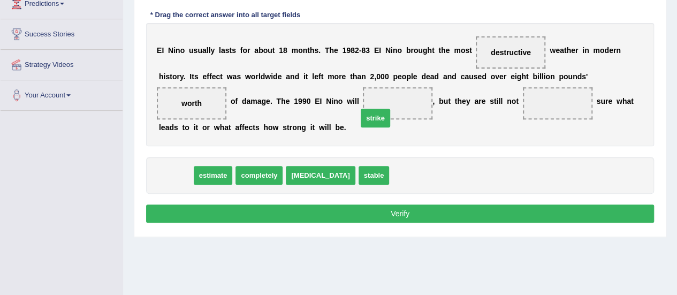
drag, startPoint x: 171, startPoint y: 175, endPoint x: 372, endPoint y: 115, distance: 210.0
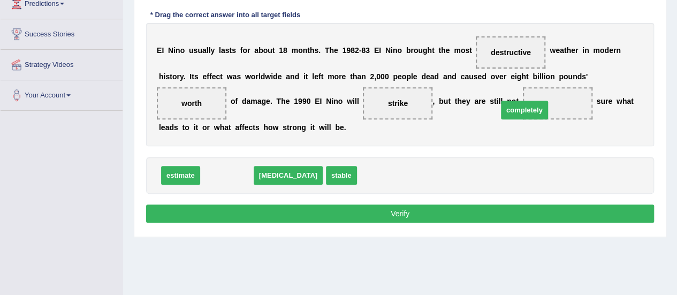
drag, startPoint x: 241, startPoint y: 172, endPoint x: 540, endPoint y: 107, distance: 305.7
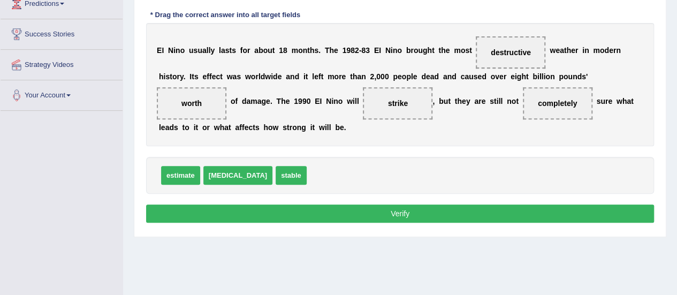
click at [451, 207] on button "Verify" at bounding box center [400, 214] width 508 height 18
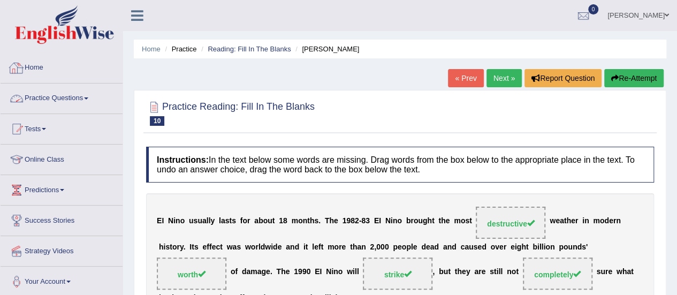
click at [60, 97] on link "Practice Questions" at bounding box center [62, 97] width 122 height 27
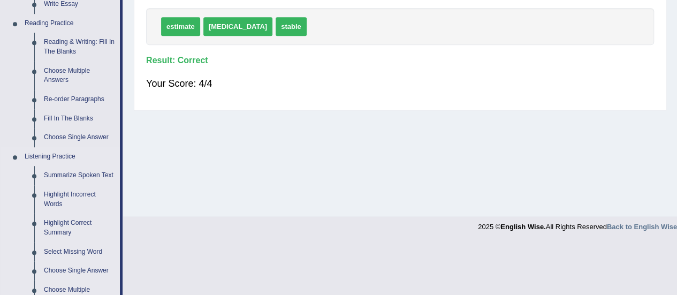
scroll to position [330, 0]
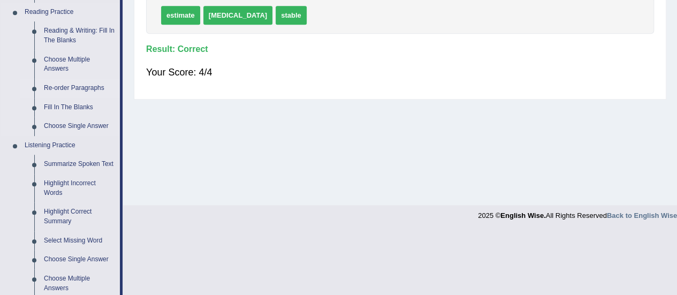
click at [69, 85] on link "Re-order Paragraphs" at bounding box center [79, 88] width 81 height 19
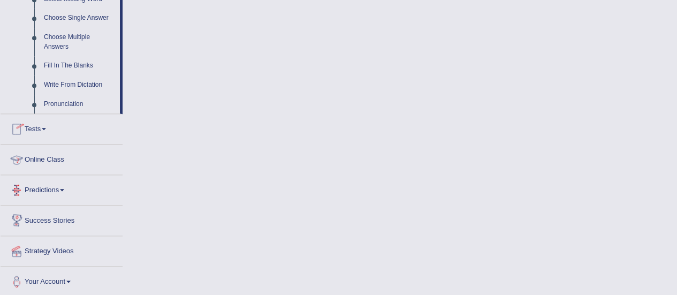
scroll to position [572, 0]
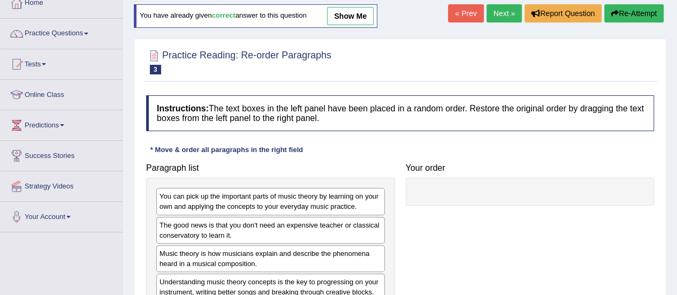
click at [493, 12] on link "Next »" at bounding box center [504, 13] width 35 height 18
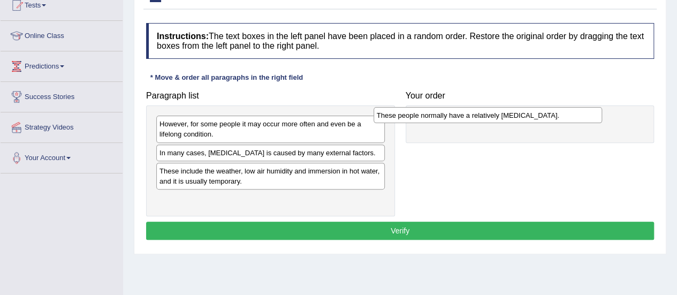
drag, startPoint x: 330, startPoint y: 170, endPoint x: 549, endPoint y: 120, distance: 225.0
click at [549, 120] on div "These people normally have a relatively [MEDICAL_DATA]." at bounding box center [488, 115] width 229 height 16
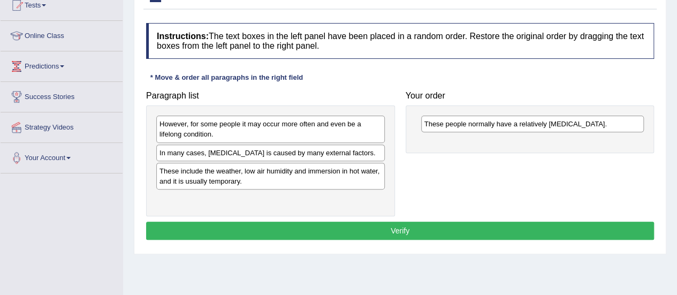
drag, startPoint x: 273, startPoint y: 154, endPoint x: 314, endPoint y: 151, distance: 41.3
click at [312, 151] on div "In many cases, [MEDICAL_DATA] is caused by many external factors." at bounding box center [270, 153] width 229 height 17
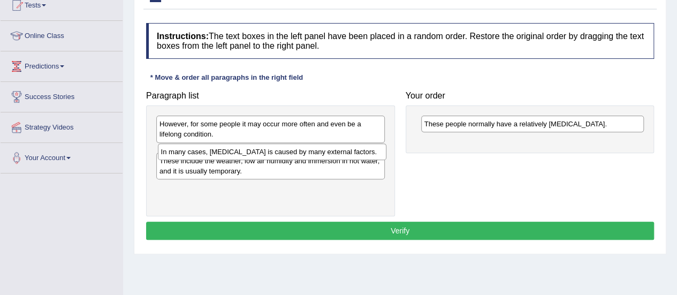
drag, startPoint x: 410, startPoint y: 142, endPoint x: 427, endPoint y: 142, distance: 17.1
click at [421, 141] on div "Paragraph list However, for some people it may occur more often and even be a l…" at bounding box center [400, 151] width 519 height 131
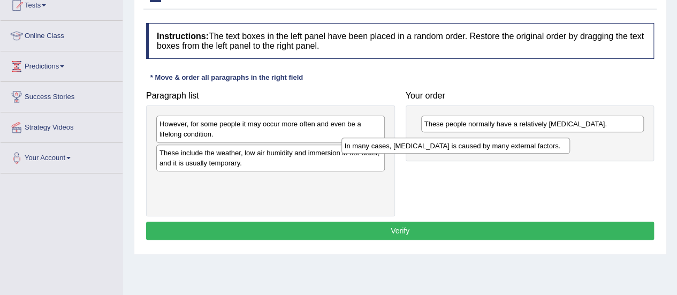
drag, startPoint x: 334, startPoint y: 152, endPoint x: 549, endPoint y: 141, distance: 215.5
click at [549, 142] on div "In many cases, dry skin is caused by many external factors." at bounding box center [456, 146] width 229 height 16
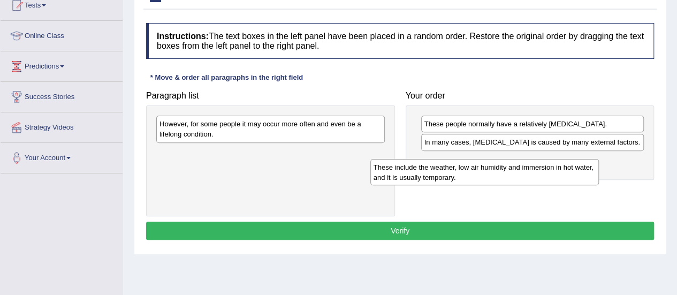
drag, startPoint x: 353, startPoint y: 143, endPoint x: 569, endPoint y: 158, distance: 215.7
click at [569, 159] on div "These include the weather, low air humidity and immersion in hot water, and it …" at bounding box center [484, 172] width 229 height 27
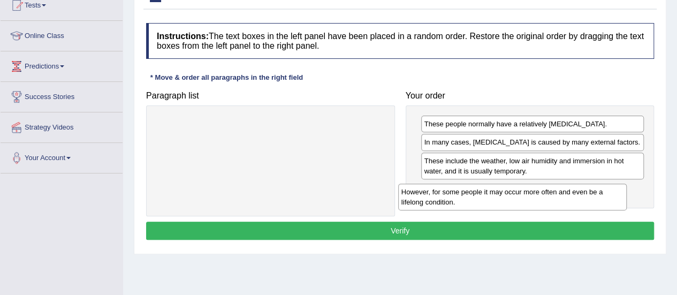
drag, startPoint x: 342, startPoint y: 130, endPoint x: 585, endPoint y: 198, distance: 252.2
click at [585, 198] on div "However, for some people it may occur more often and even be a lifelong conditi…" at bounding box center [512, 197] width 229 height 27
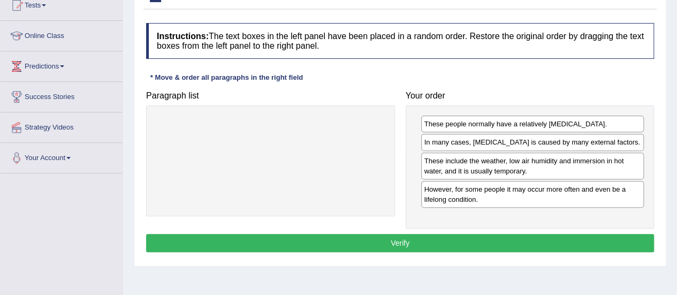
click at [551, 236] on button "Verify" at bounding box center [400, 243] width 508 height 18
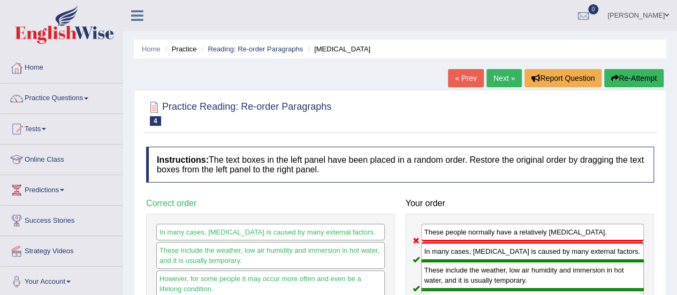
click at [498, 80] on link "Next »" at bounding box center [504, 78] width 35 height 18
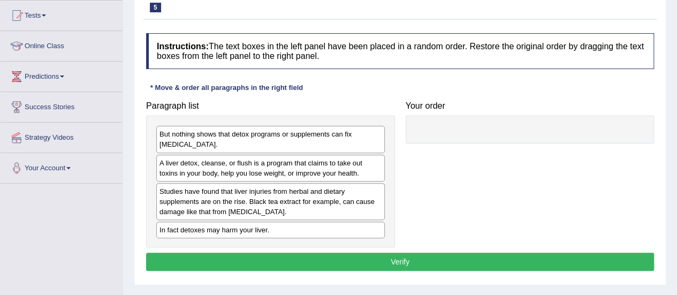
click at [364, 170] on div "A liver detox, cleanse, or flush is a program that claims to take out toxins in…" at bounding box center [270, 168] width 229 height 27
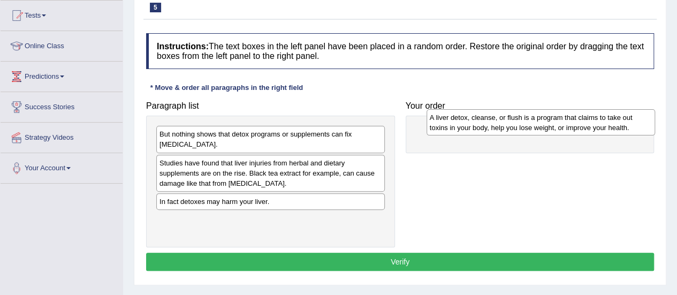
drag, startPoint x: 316, startPoint y: 169, endPoint x: 563, endPoint y: 126, distance: 251.1
click at [579, 127] on div "A liver detox, cleanse, or flush is a program that claims to take out toxins in…" at bounding box center [541, 122] width 229 height 27
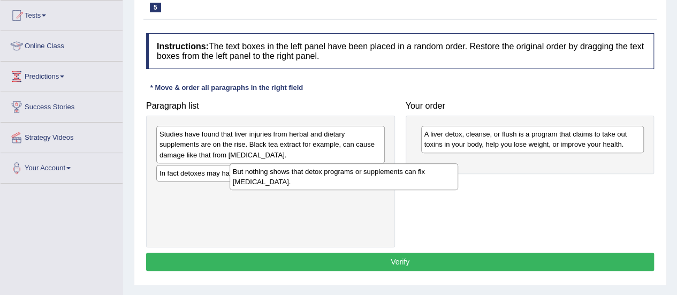
drag, startPoint x: 349, startPoint y: 144, endPoint x: 375, endPoint y: 204, distance: 65.2
click at [375, 190] on div "But nothing shows that detox programs or supplements can fix liver damage." at bounding box center [344, 176] width 229 height 27
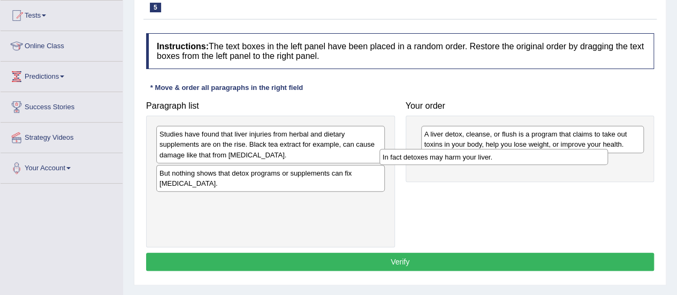
drag, startPoint x: 313, startPoint y: 168, endPoint x: 537, endPoint y: 152, distance: 224.3
click at [537, 152] on div "In fact detoxes may harm your liver." at bounding box center [494, 157] width 229 height 16
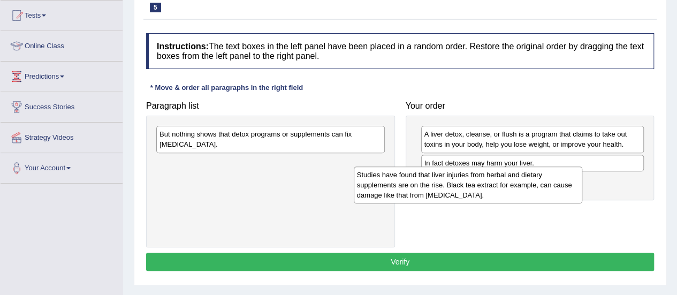
drag, startPoint x: 353, startPoint y: 135, endPoint x: 561, endPoint y: 175, distance: 211.4
click at [561, 175] on div "Studies have found that liver injuries from herbal and dietary supplements are …" at bounding box center [468, 184] width 229 height 37
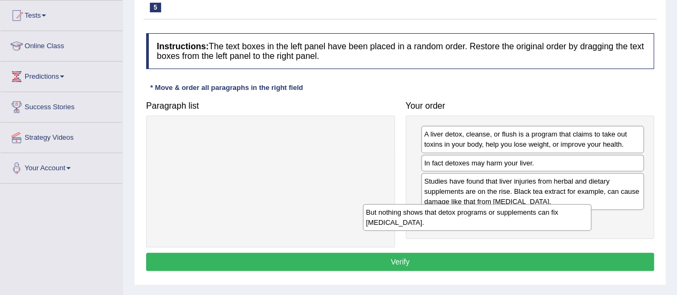
drag, startPoint x: 364, startPoint y: 146, endPoint x: 601, endPoint y: 235, distance: 252.8
click at [592, 231] on div "But nothing shows that detox programs or supplements can fix liver damage." at bounding box center [477, 217] width 229 height 27
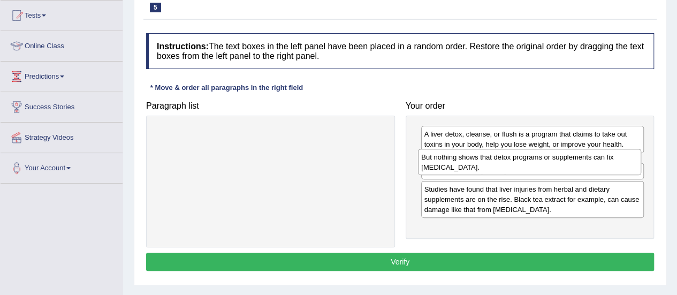
drag, startPoint x: 459, startPoint y: 219, endPoint x: 456, endPoint y: 158, distance: 61.6
click at [456, 158] on div "But nothing shows that detox programs or supplements can fix liver damage." at bounding box center [529, 162] width 223 height 27
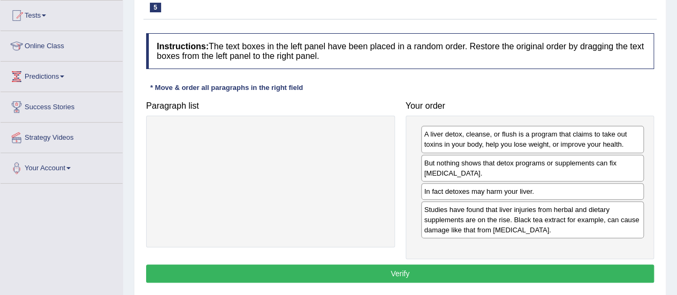
click at [411, 264] on button "Verify" at bounding box center [400, 273] width 508 height 18
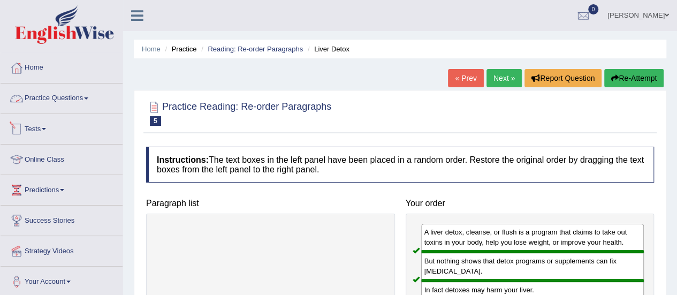
click at [39, 93] on link "Practice Questions" at bounding box center [62, 97] width 122 height 27
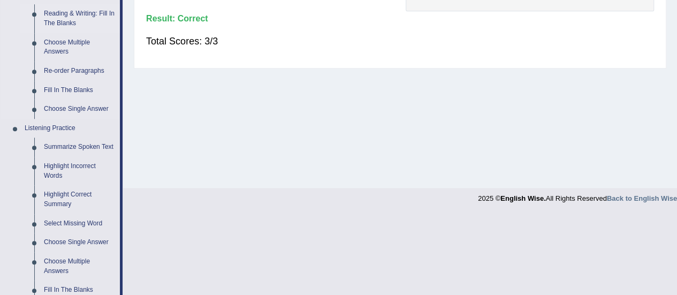
scroll to position [331, 0]
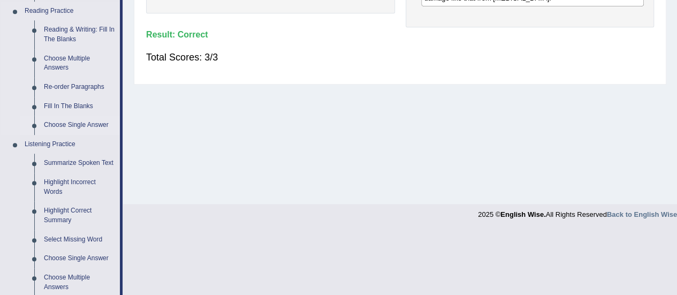
click at [71, 122] on link "Choose Single Answer" at bounding box center [79, 125] width 81 height 19
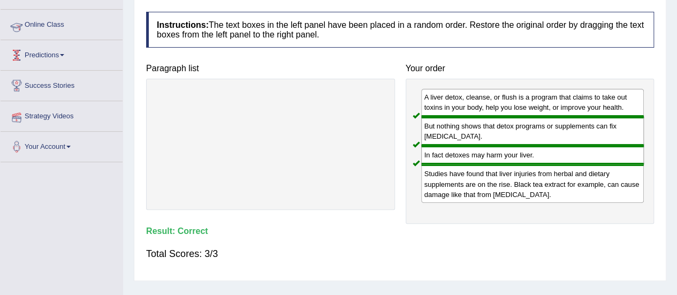
scroll to position [141, 0]
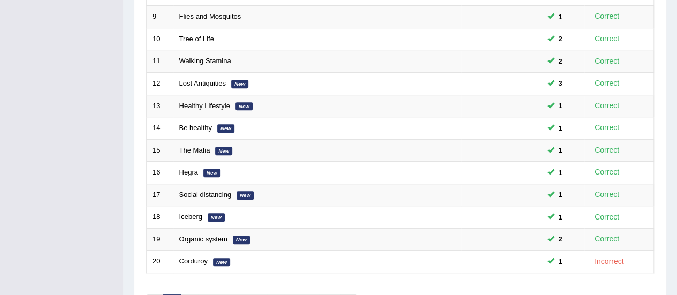
click at [184, 146] on link "The Mafia" at bounding box center [194, 150] width 31 height 8
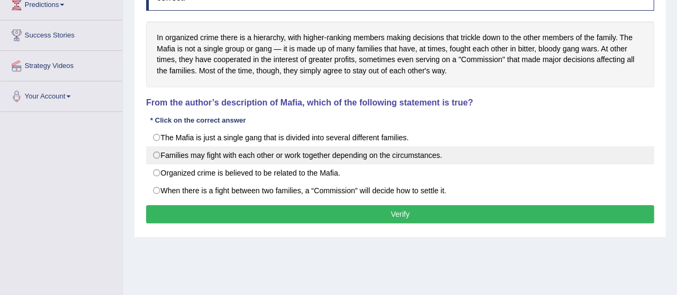
click at [435, 150] on label "Families may fight with each other or work together depending on the circumstan…" at bounding box center [400, 155] width 508 height 18
radio input "true"
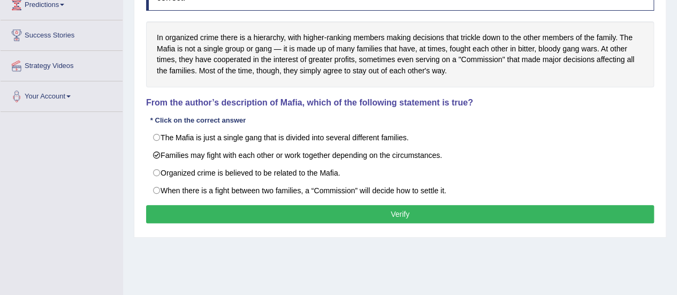
click at [419, 211] on button "Verify" at bounding box center [400, 214] width 508 height 18
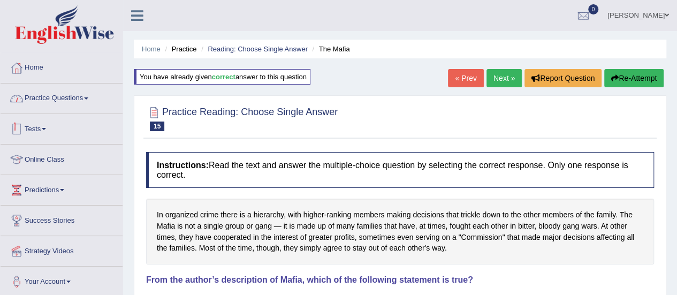
click at [69, 101] on link "Practice Questions" at bounding box center [62, 97] width 122 height 27
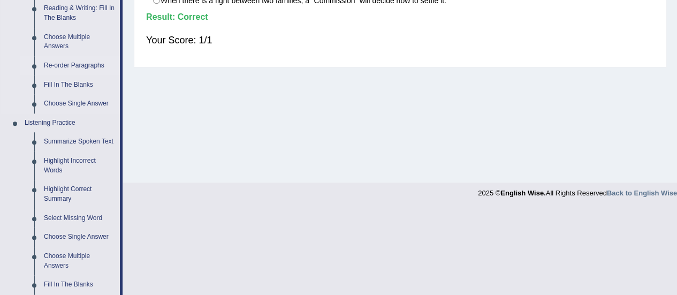
scroll to position [354, 0]
click at [48, 33] on link "Choose Multiple Answers" at bounding box center [79, 41] width 81 height 28
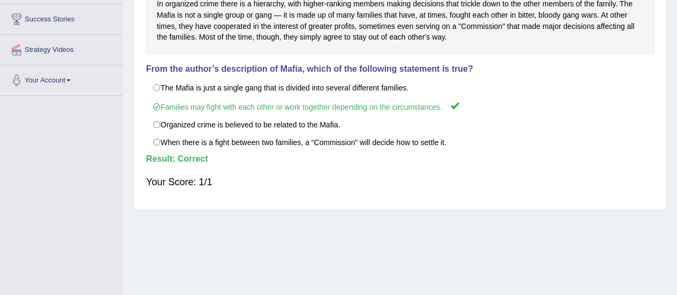
scroll to position [168, 0]
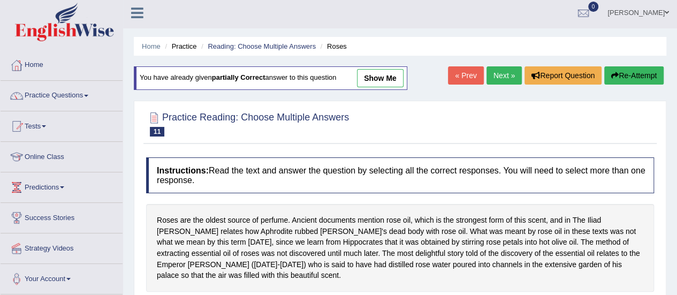
scroll to position [1, 0]
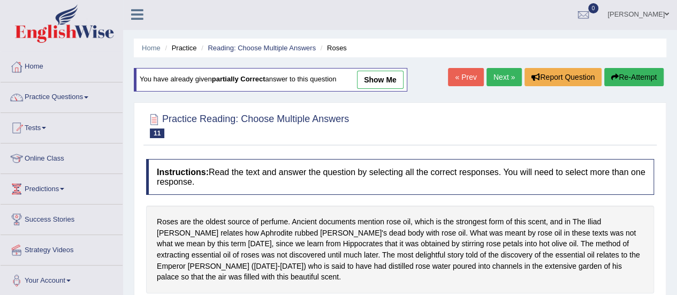
click at [491, 74] on link "Next »" at bounding box center [504, 77] width 35 height 18
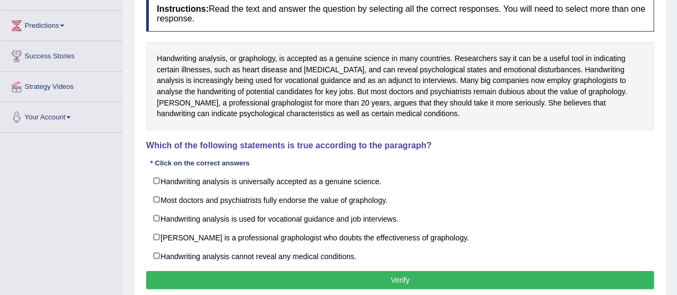
scroll to position [165, 0]
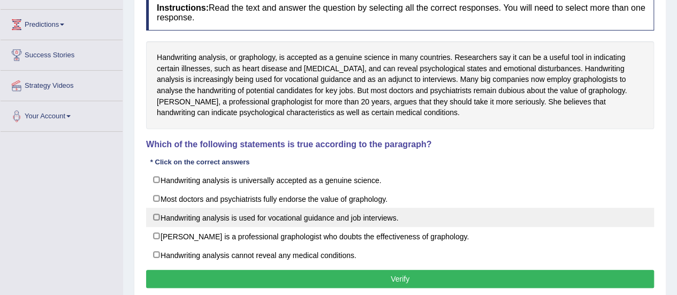
click at [410, 218] on label "Handwriting analysis is used for vocational guidance and job interviews." at bounding box center [400, 217] width 508 height 19
checkbox input "true"
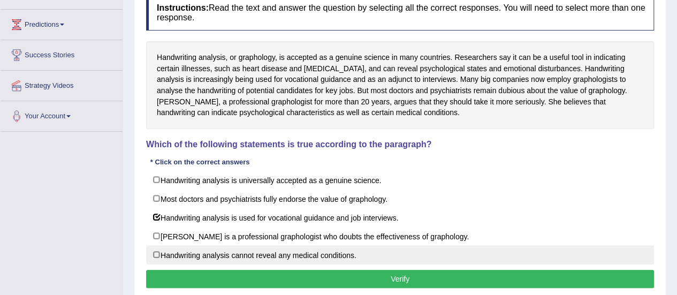
click at [374, 247] on label "Handwriting analysis cannot reveal any medical conditions." at bounding box center [400, 254] width 508 height 19
checkbox input "true"
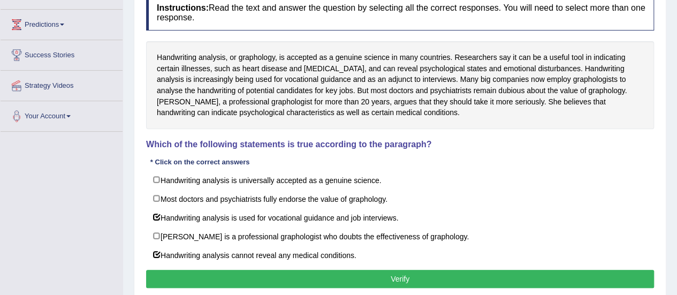
click at [385, 274] on button "Verify" at bounding box center [400, 279] width 508 height 18
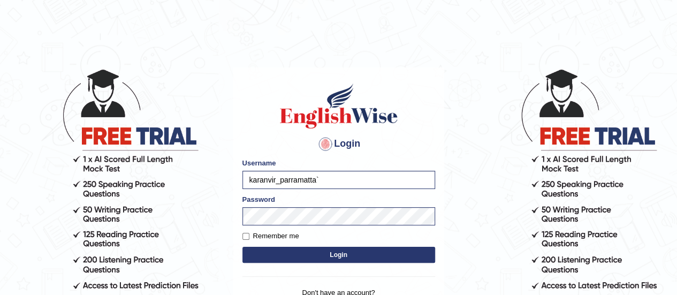
type input "karanvir_parramatta`"
